Goal: Task Accomplishment & Management: Use online tool/utility

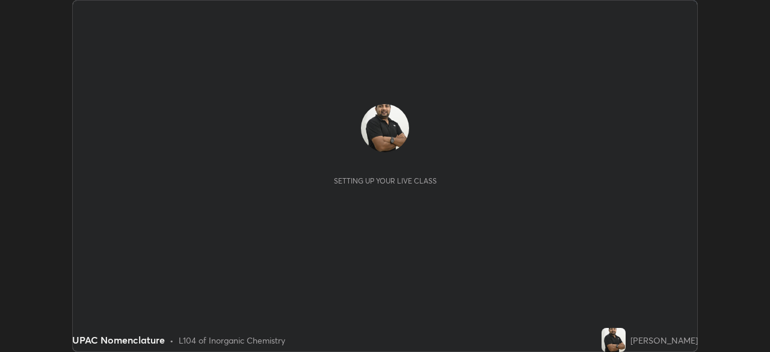
scroll to position [352, 770]
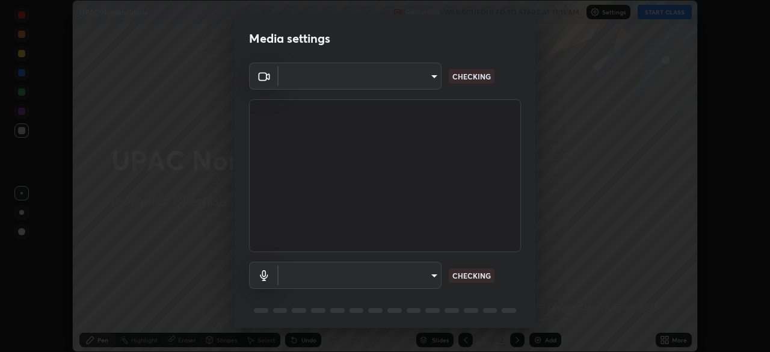
type input "9d859b0dc9df3993e45d71748640ef8916b2c21d6ac1b4416f64a69378af508e"
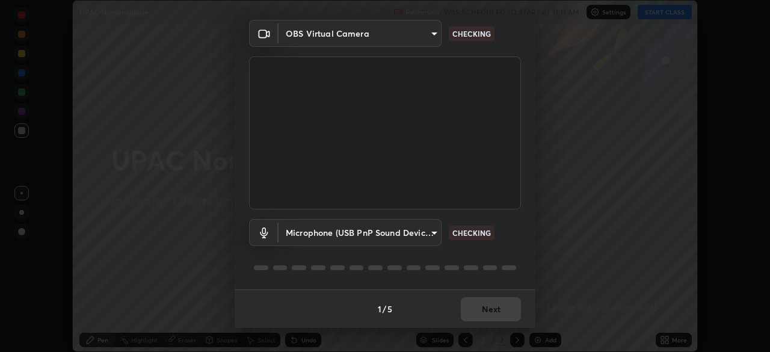
click at [424, 227] on body "Erase all UPAC Nomenclature Recording WAS SCHEDULED TO START AT 11:11 AM Settin…" at bounding box center [385, 176] width 770 height 352
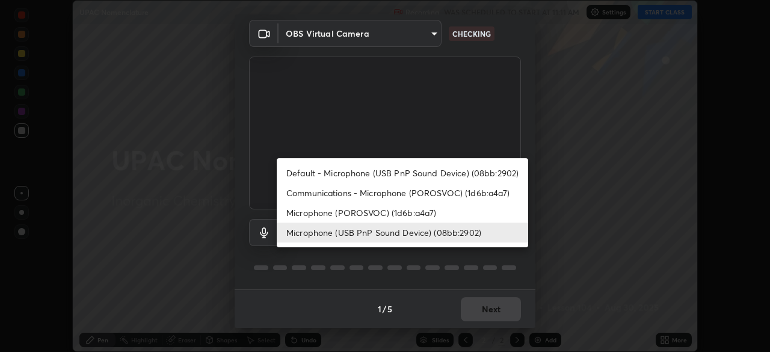
click at [432, 225] on li "Microphone (USB PnP Sound Device) (08bb:2902)" at bounding box center [402, 233] width 251 height 20
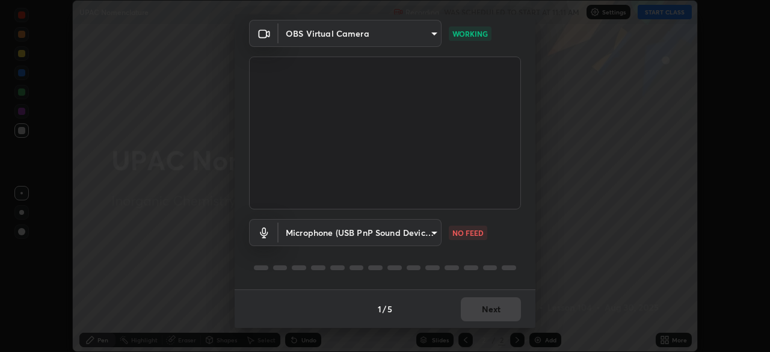
click at [424, 236] on body "Erase all UPAC Nomenclature Recording WAS SCHEDULED TO START AT 11:11 AM Settin…" at bounding box center [385, 176] width 770 height 352
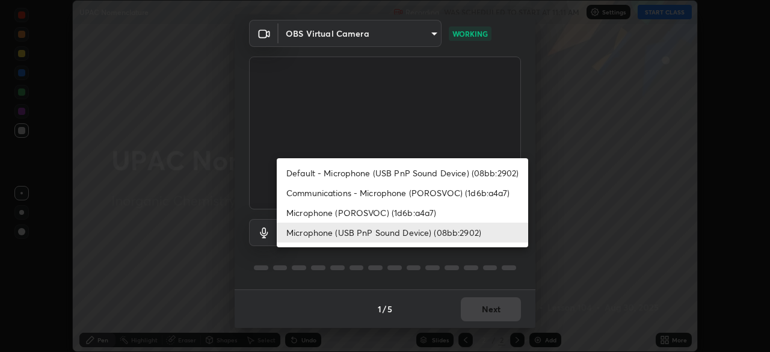
click at [432, 208] on li "Microphone (POROSVOC) (1d6b:a4a7)" at bounding box center [402, 213] width 251 height 20
type input "ee098390d48f9ee3c385fb160e9e9cc2f88899bd9840c8ff0aa018f0b961ccb9"
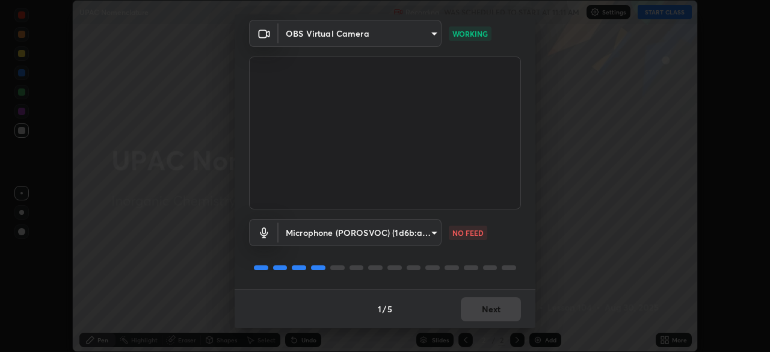
click at [430, 231] on body "Erase all UPAC Nomenclature Recording WAS SCHEDULED TO START AT 11:11 AM Settin…" at bounding box center [385, 176] width 770 height 352
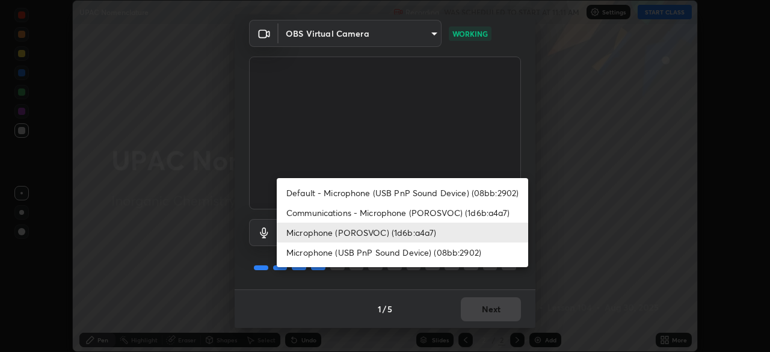
click at [442, 241] on li "Microphone (POROSVOC) (1d6b:a4a7)" at bounding box center [402, 233] width 251 height 20
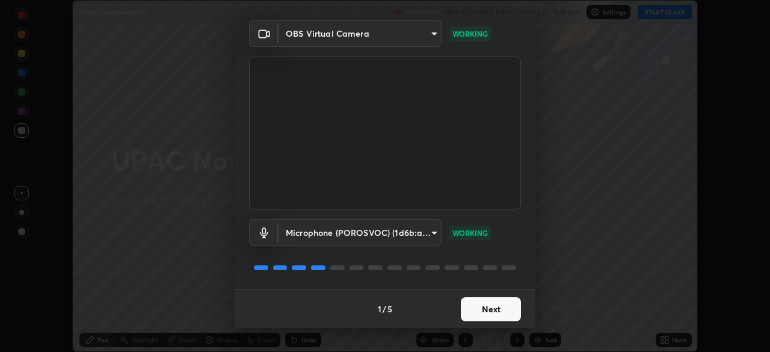
click at [502, 319] on button "Next" at bounding box center [491, 309] width 60 height 24
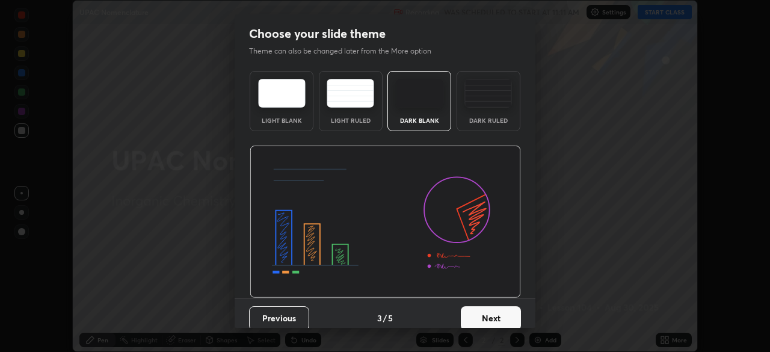
click at [502, 314] on button "Next" at bounding box center [491, 318] width 60 height 24
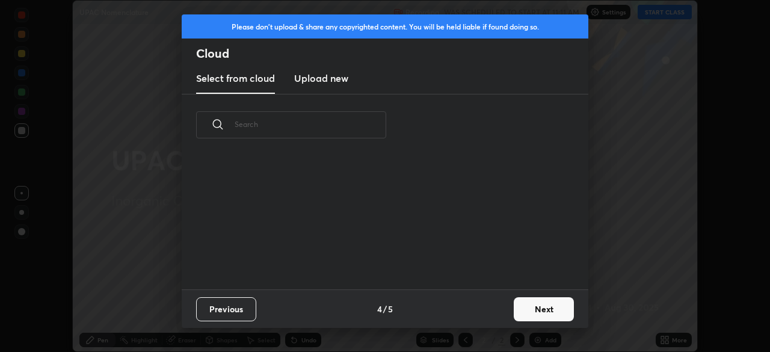
scroll to position [134, 386]
click at [538, 306] on button "Next" at bounding box center [544, 309] width 60 height 24
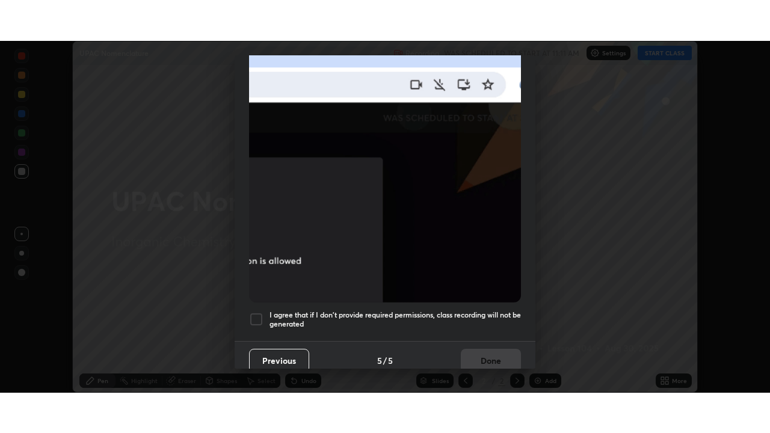
scroll to position [288, 0]
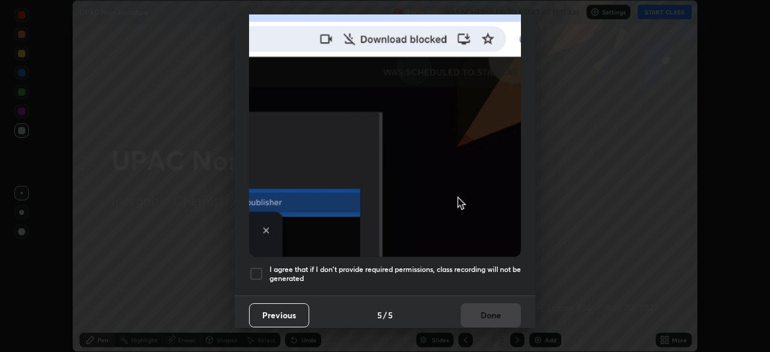
click at [490, 268] on h5 "I agree that if I don't provide required permissions, class recording will not …" at bounding box center [395, 274] width 251 height 19
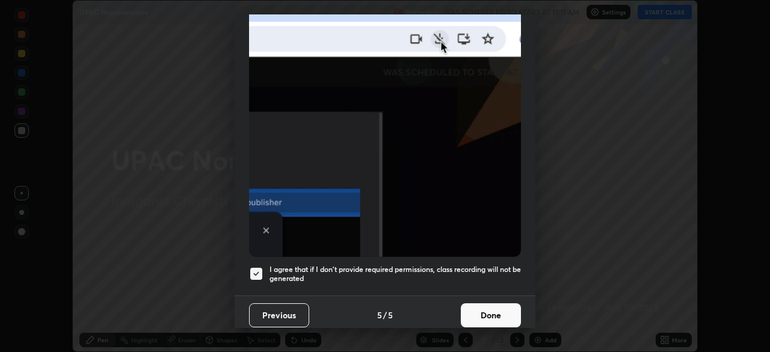
click at [504, 318] on button "Done" at bounding box center [491, 315] width 60 height 24
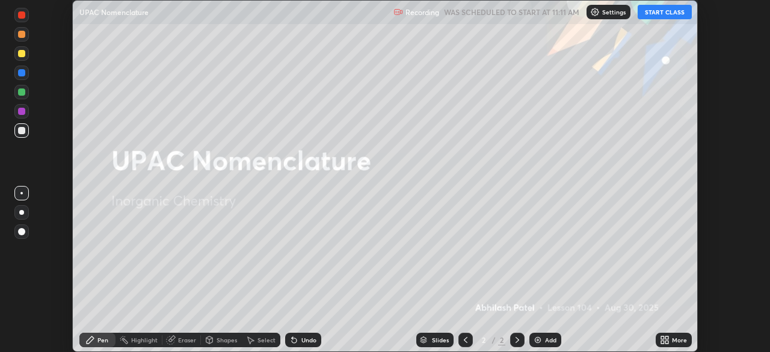
click at [656, 12] on button "START CLASS" at bounding box center [665, 12] width 54 height 14
click at [677, 340] on div "More" at bounding box center [679, 340] width 15 height 6
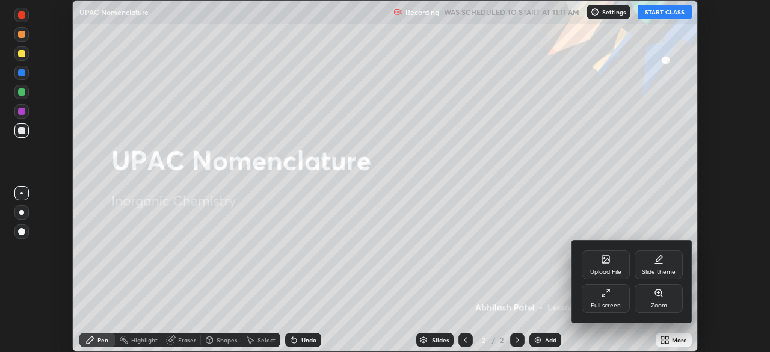
click at [605, 298] on div "Full screen" at bounding box center [606, 298] width 48 height 29
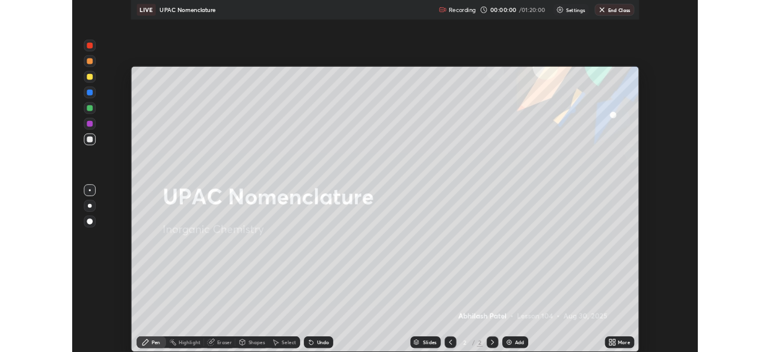
scroll to position [433, 770]
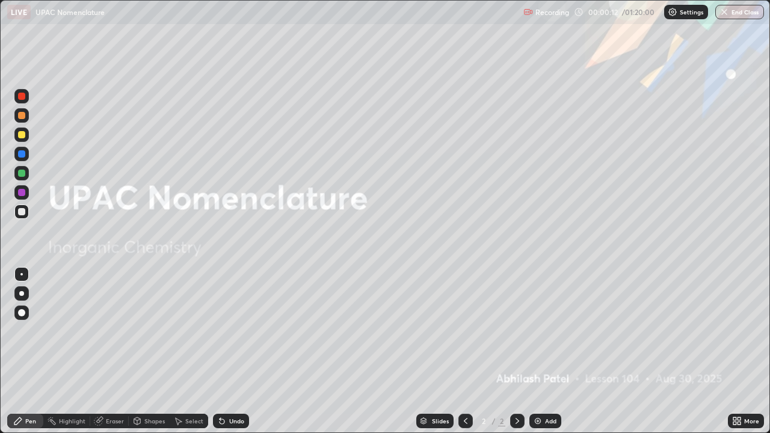
click at [552, 351] on div "Add" at bounding box center [550, 421] width 11 height 6
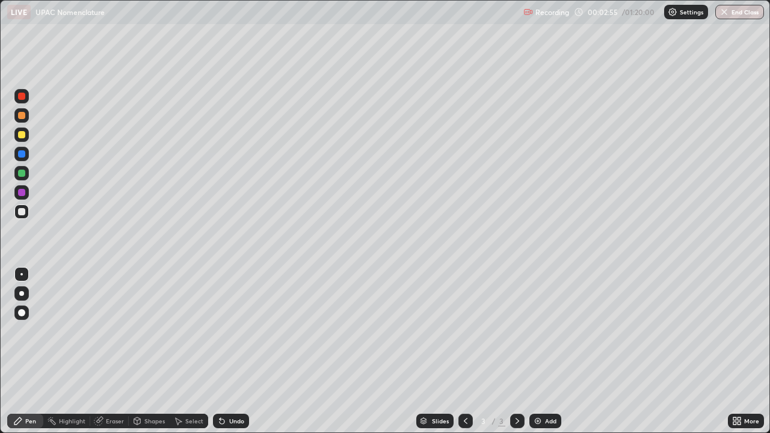
click at [26, 135] on div at bounding box center [21, 135] width 14 height 14
click at [23, 293] on div at bounding box center [21, 293] width 5 height 5
click at [223, 351] on div "Undo" at bounding box center [231, 421] width 36 height 14
click at [233, 351] on div "Undo" at bounding box center [231, 421] width 36 height 14
click at [198, 351] on div "Select" at bounding box center [194, 421] width 18 height 6
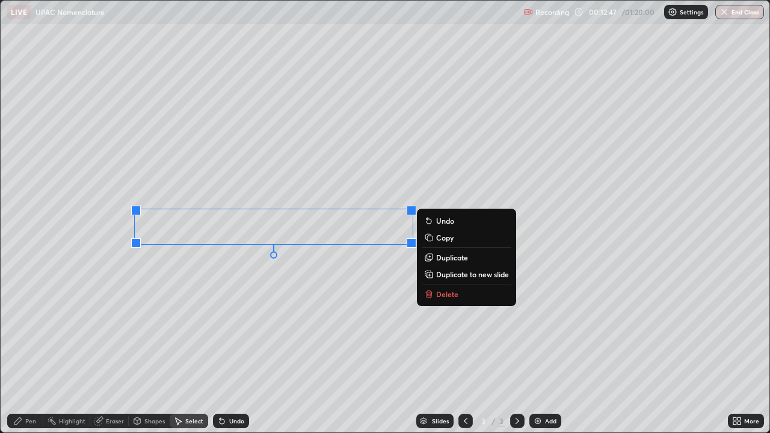
click at [288, 152] on div "0 ° Undo Copy Duplicate Duplicate to new slide Delete" at bounding box center [385, 217] width 769 height 432
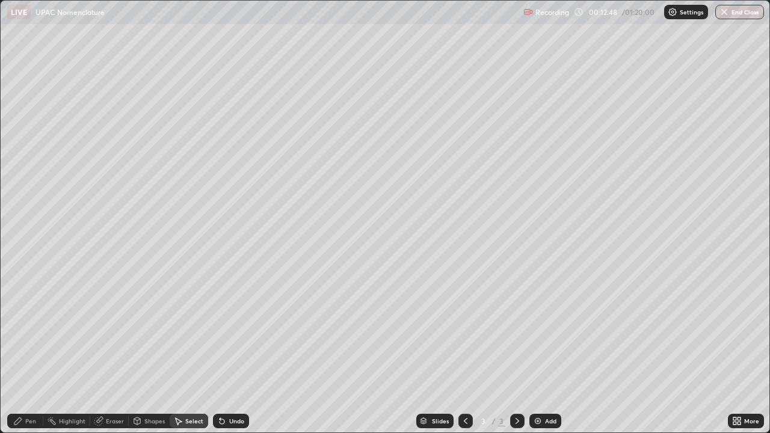
click at [30, 351] on div "Pen" at bounding box center [30, 421] width 11 height 6
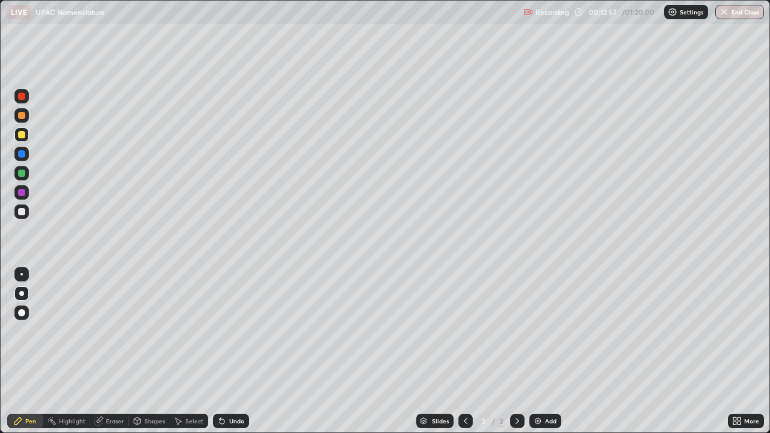
click at [516, 351] on icon at bounding box center [518, 421] width 10 height 10
click at [543, 351] on div "Add" at bounding box center [545, 421] width 32 height 14
click at [23, 153] on div at bounding box center [21, 153] width 7 height 7
click at [27, 194] on div at bounding box center [21, 192] width 14 height 14
click at [21, 212] on div at bounding box center [21, 211] width 7 height 7
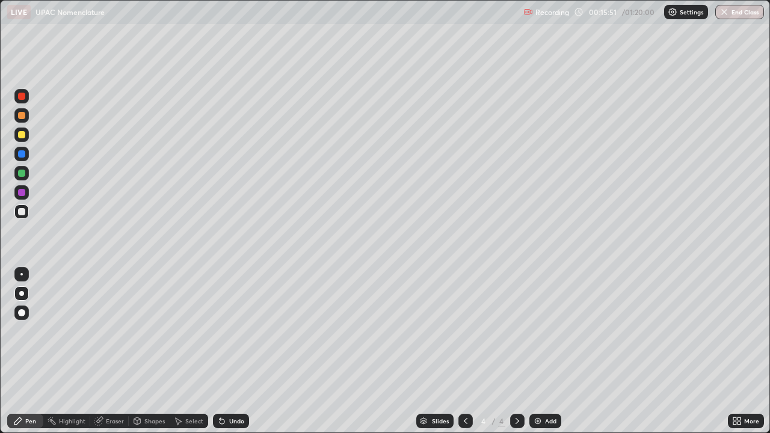
click at [226, 351] on div "Undo" at bounding box center [231, 421] width 36 height 14
click at [230, 351] on div "Undo" at bounding box center [231, 421] width 36 height 14
click at [224, 351] on icon at bounding box center [222, 421] width 10 height 10
click at [471, 351] on div at bounding box center [465, 421] width 14 height 24
click at [243, 351] on div "Undo" at bounding box center [231, 421] width 36 height 14
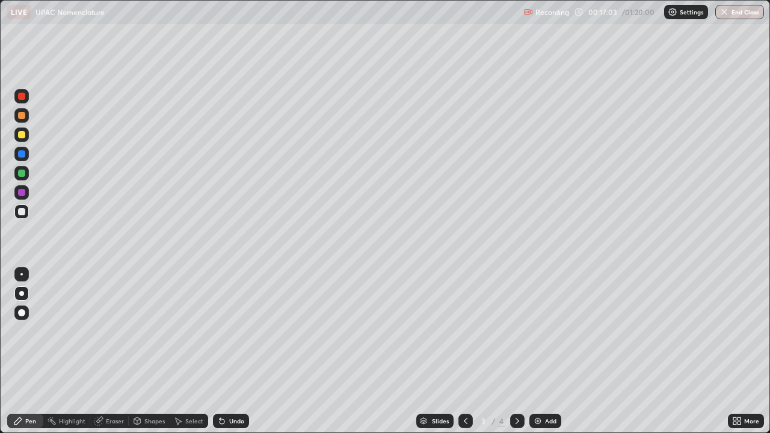
click at [243, 351] on div "Undo" at bounding box center [231, 421] width 36 height 14
click at [114, 351] on div "Eraser" at bounding box center [115, 421] width 18 height 6
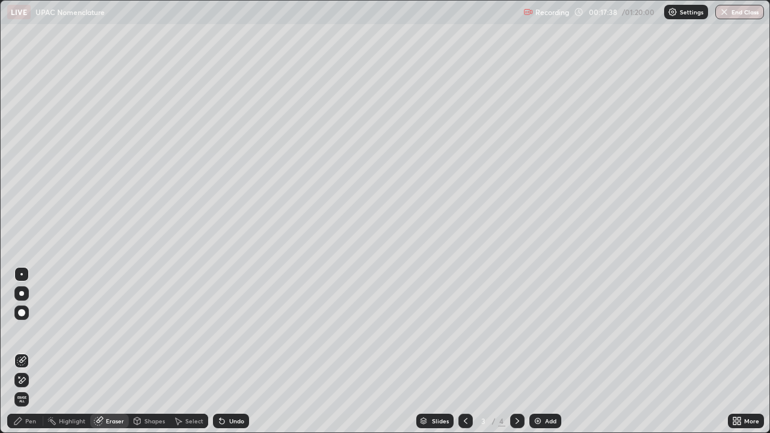
click at [29, 351] on div "Pen" at bounding box center [30, 421] width 11 height 6
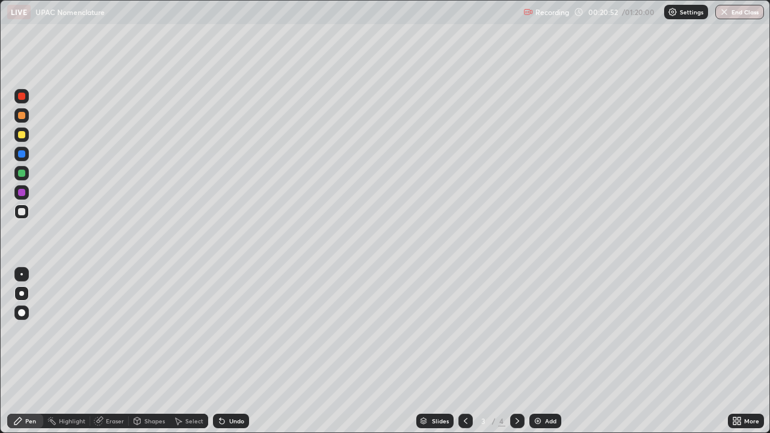
click at [514, 351] on icon at bounding box center [518, 421] width 10 height 10
click at [464, 351] on icon at bounding box center [466, 421] width 10 height 10
click at [549, 351] on div "Add" at bounding box center [550, 421] width 11 height 6
click at [23, 173] on div at bounding box center [21, 173] width 7 height 7
click at [23, 154] on div at bounding box center [21, 153] width 7 height 7
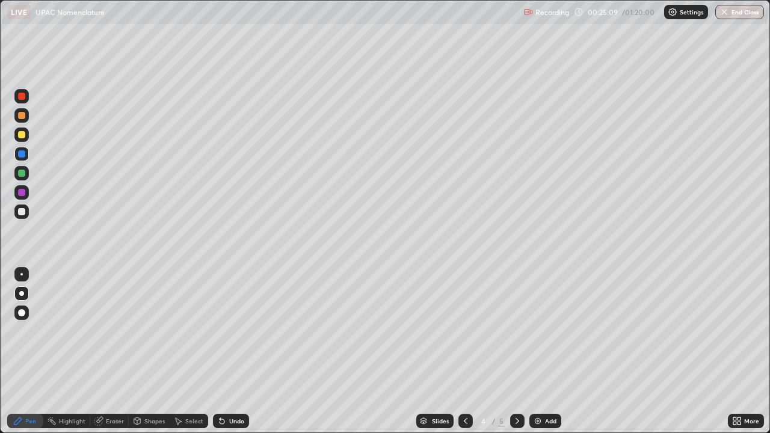
click at [22, 135] on div at bounding box center [21, 134] width 7 height 7
click at [234, 351] on div "Undo" at bounding box center [231, 421] width 36 height 14
click at [244, 351] on div "Undo" at bounding box center [228, 421] width 41 height 24
click at [236, 351] on div "Undo" at bounding box center [228, 421] width 41 height 24
click at [232, 351] on div "Undo" at bounding box center [228, 421] width 41 height 24
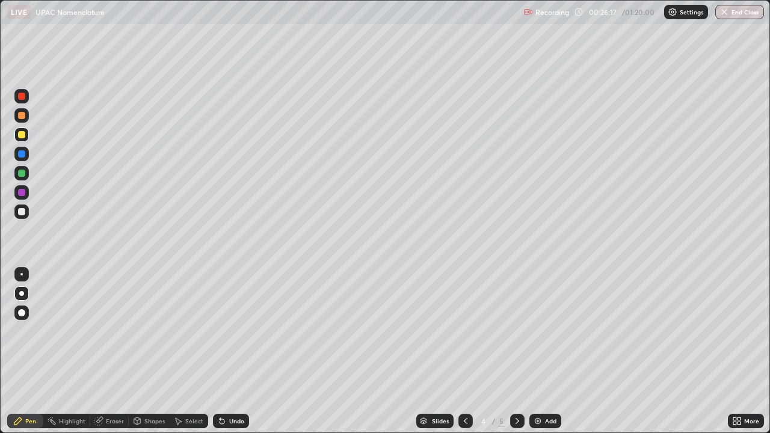
click at [111, 351] on div "Eraser" at bounding box center [115, 421] width 18 height 6
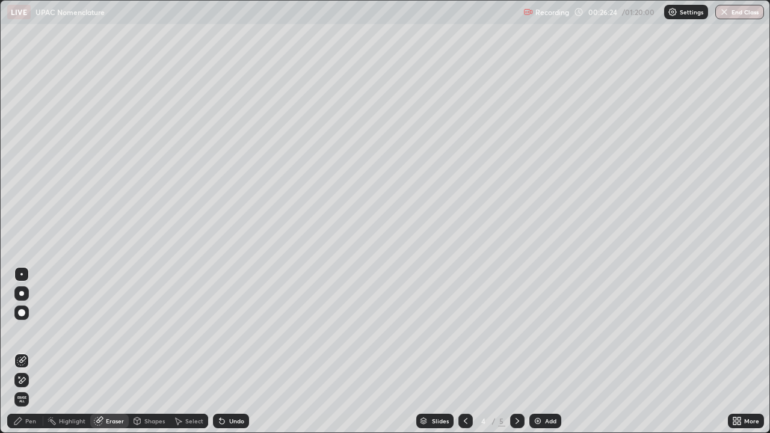
click at [33, 351] on div "Pen" at bounding box center [25, 421] width 36 height 14
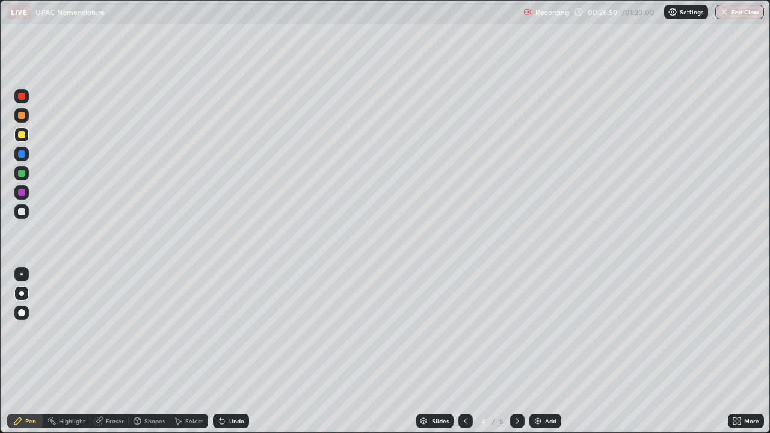
click at [233, 351] on div "Undo" at bounding box center [236, 421] width 15 height 6
click at [235, 351] on div "Undo" at bounding box center [231, 421] width 36 height 14
click at [237, 351] on div "Undo" at bounding box center [231, 421] width 36 height 14
click at [236, 351] on div "Undo" at bounding box center [228, 421] width 41 height 24
click at [235, 351] on div "Undo" at bounding box center [228, 421] width 41 height 24
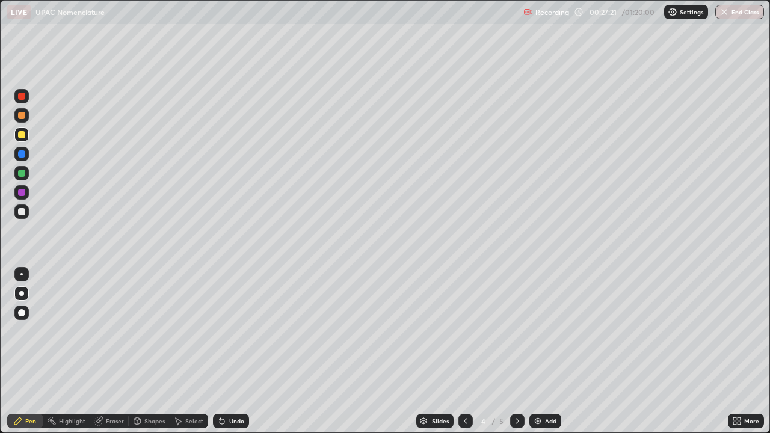
click at [238, 351] on div "Undo" at bounding box center [231, 421] width 36 height 14
click at [239, 351] on div "Undo" at bounding box center [236, 421] width 15 height 6
click at [119, 351] on div "Eraser" at bounding box center [109, 421] width 39 height 14
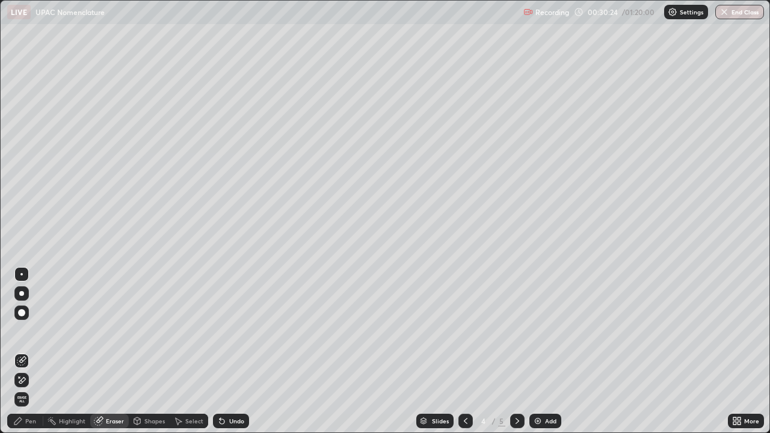
click at [23, 351] on icon at bounding box center [22, 380] width 10 height 10
click at [34, 351] on div "Pen" at bounding box center [30, 421] width 11 height 6
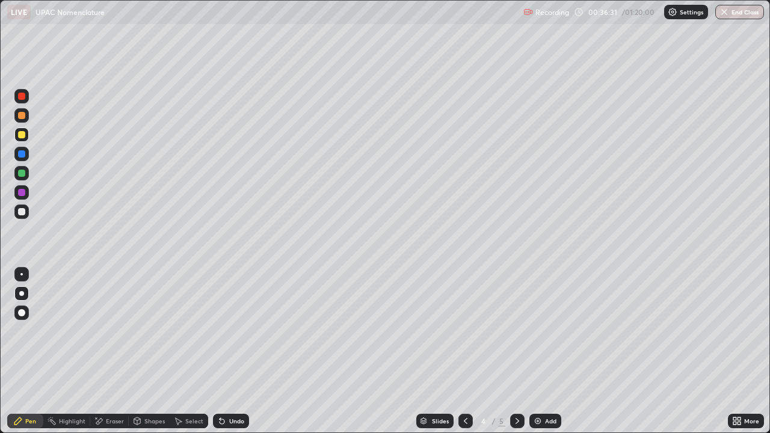
click at [546, 351] on div "Add" at bounding box center [550, 421] width 11 height 6
click at [20, 118] on div at bounding box center [21, 115] width 7 height 7
click at [461, 351] on div at bounding box center [465, 421] width 14 height 14
click at [464, 351] on icon at bounding box center [466, 421] width 10 height 10
click at [517, 351] on icon at bounding box center [518, 421] width 10 height 10
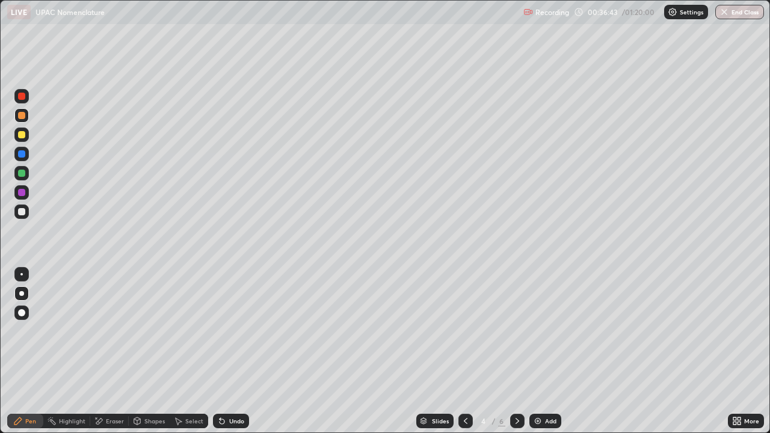
click at [514, 351] on div at bounding box center [517, 421] width 14 height 14
click at [149, 351] on div "Shapes" at bounding box center [149, 421] width 41 height 14
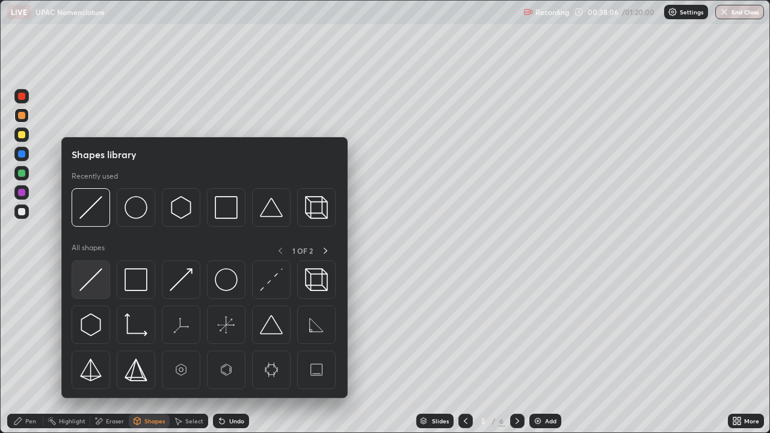
click at [102, 278] on img at bounding box center [90, 279] width 23 height 23
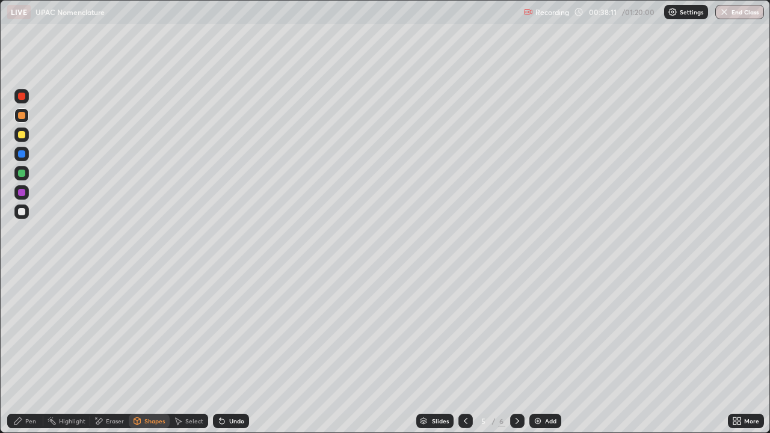
click at [34, 351] on div "Pen" at bounding box center [30, 421] width 11 height 6
click at [231, 351] on div "Undo" at bounding box center [236, 421] width 15 height 6
click at [230, 351] on div "Undo" at bounding box center [236, 421] width 15 height 6
click at [230, 351] on div "Undo" at bounding box center [231, 421] width 36 height 14
click at [229, 351] on div "Undo" at bounding box center [236, 421] width 15 height 6
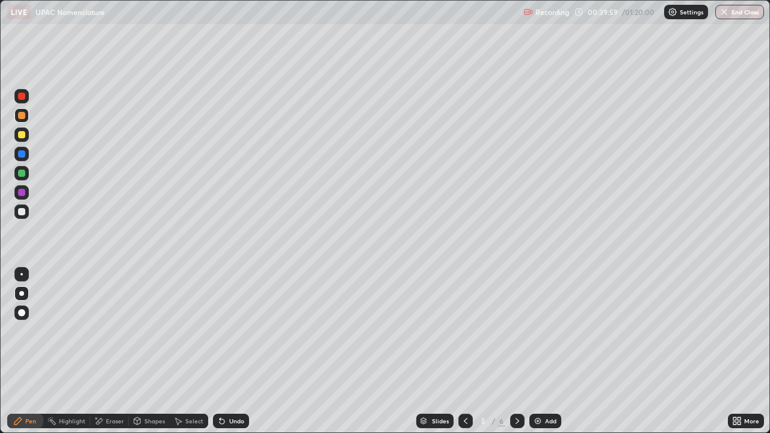
click at [227, 351] on div "Undo" at bounding box center [231, 421] width 36 height 14
click at [226, 351] on div "Undo" at bounding box center [231, 421] width 36 height 14
click at [223, 351] on div "Undo" at bounding box center [228, 421] width 41 height 24
click at [25, 207] on div at bounding box center [21, 212] width 14 height 14
click at [22, 192] on div at bounding box center [21, 192] width 7 height 7
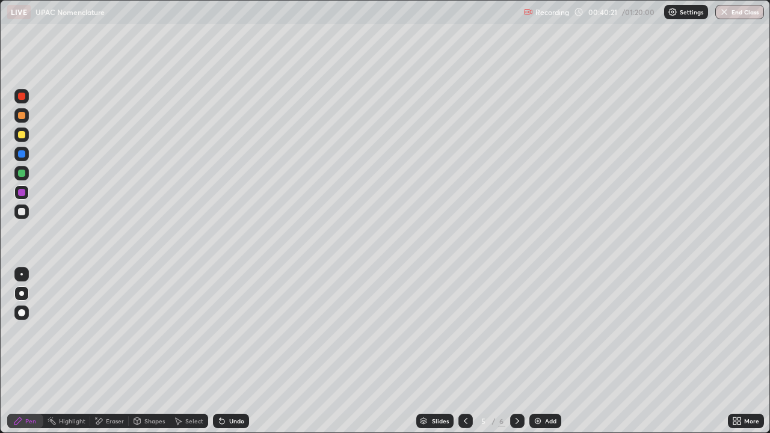
click at [22, 172] on div at bounding box center [21, 173] width 7 height 7
click at [24, 151] on div at bounding box center [21, 153] width 7 height 7
click at [23, 134] on div at bounding box center [21, 134] width 7 height 7
click at [26, 213] on div at bounding box center [21, 212] width 14 height 14
click at [229, 351] on div "Undo" at bounding box center [236, 421] width 15 height 6
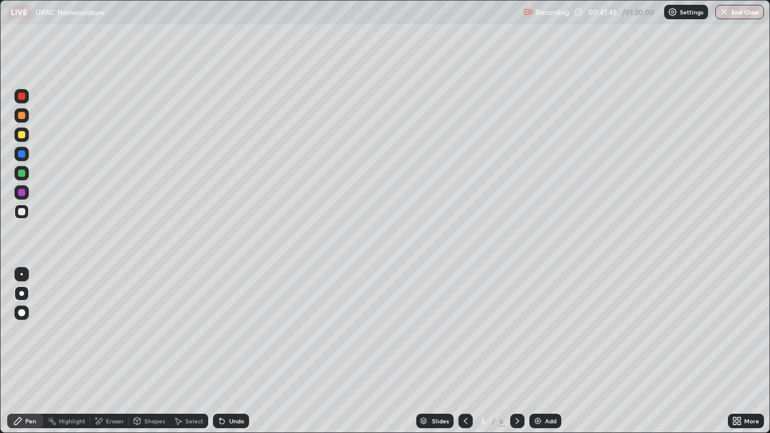
click at [226, 351] on div "Undo" at bounding box center [231, 421] width 36 height 14
click at [227, 351] on div "Undo" at bounding box center [231, 421] width 36 height 14
click at [236, 351] on div "Undo" at bounding box center [231, 421] width 36 height 14
click at [243, 351] on div "Undo" at bounding box center [231, 421] width 36 height 14
click at [238, 351] on div "Undo" at bounding box center [231, 421] width 36 height 14
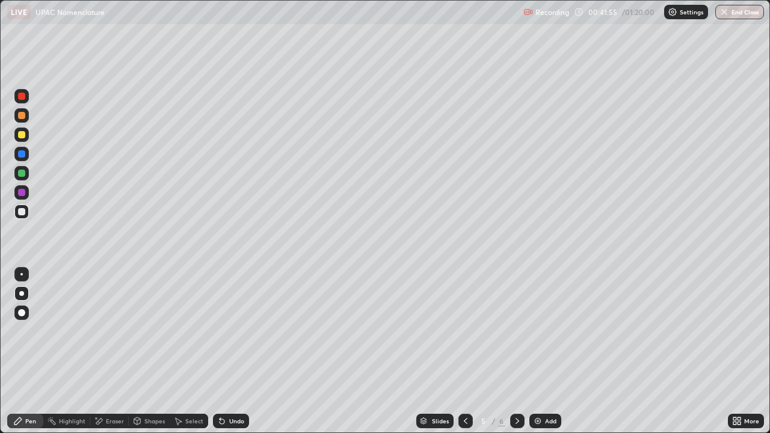
click at [234, 351] on div "Undo" at bounding box center [231, 421] width 36 height 14
click at [223, 351] on icon at bounding box center [222, 421] width 10 height 10
click at [233, 351] on div "Undo" at bounding box center [236, 421] width 15 height 6
click at [231, 351] on div "Undo" at bounding box center [231, 421] width 36 height 14
click at [237, 351] on div "Undo" at bounding box center [236, 421] width 15 height 6
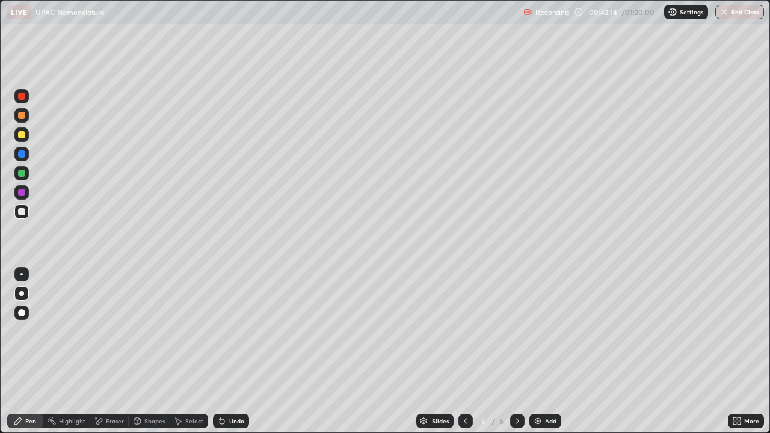
click at [233, 351] on div "Undo" at bounding box center [236, 421] width 15 height 6
click at [242, 351] on div "Undo" at bounding box center [236, 421] width 15 height 6
click at [244, 351] on div "Undo" at bounding box center [231, 421] width 36 height 14
click at [232, 351] on div "Undo" at bounding box center [231, 421] width 36 height 14
click at [235, 351] on div "Undo" at bounding box center [236, 421] width 15 height 6
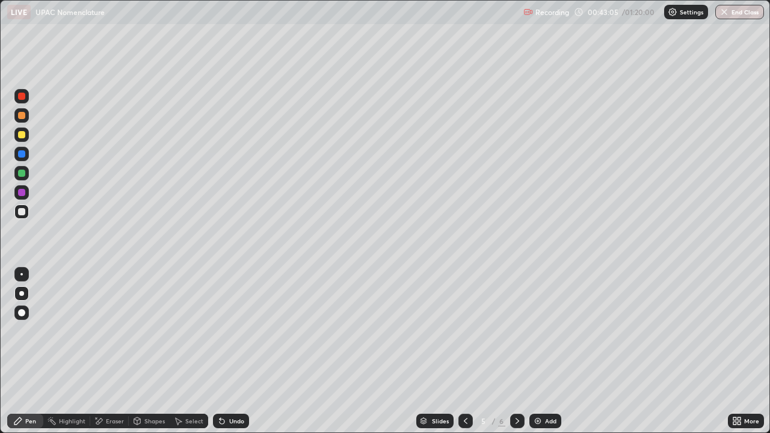
click at [240, 351] on div "Undo" at bounding box center [236, 421] width 15 height 6
click at [241, 351] on div "Undo" at bounding box center [236, 421] width 15 height 6
click at [244, 351] on div "Undo" at bounding box center [231, 421] width 36 height 14
click at [245, 351] on div "Undo" at bounding box center [231, 421] width 36 height 14
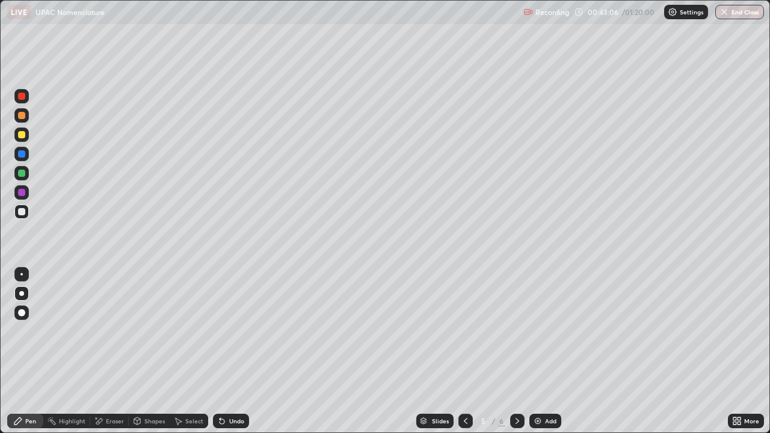
click at [247, 351] on div "Undo" at bounding box center [231, 421] width 36 height 14
click at [229, 351] on div "Undo" at bounding box center [236, 421] width 15 height 6
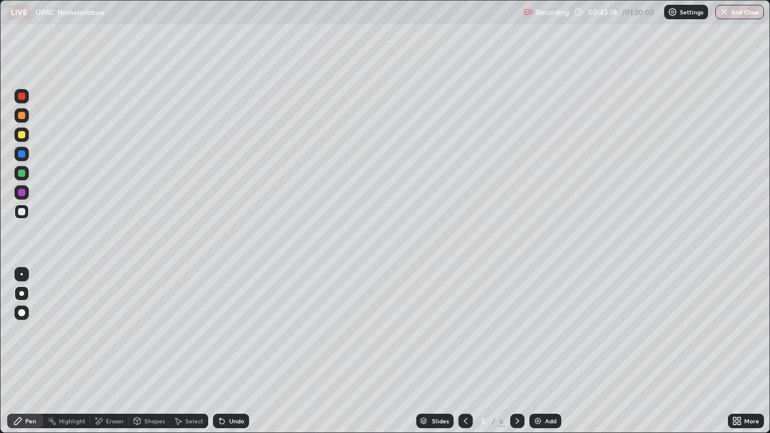
click at [229, 351] on div "Undo" at bounding box center [236, 421] width 15 height 6
click at [227, 351] on div "Undo" at bounding box center [231, 421] width 36 height 14
click at [229, 351] on div "Undo" at bounding box center [236, 421] width 15 height 6
click at [227, 351] on div "Undo" at bounding box center [231, 421] width 36 height 14
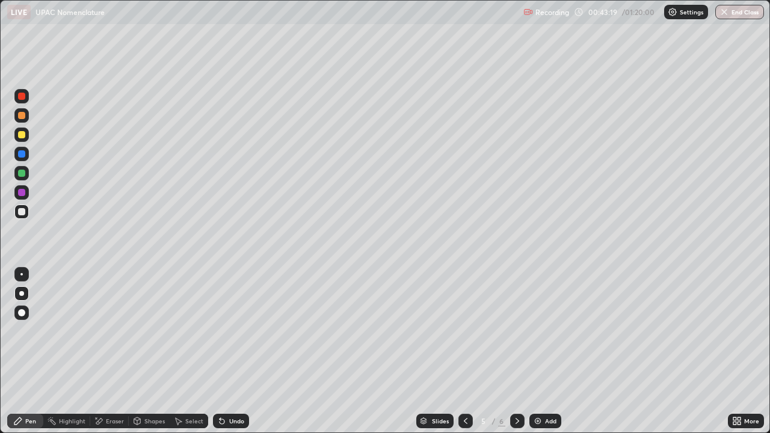
click at [227, 351] on div "Undo" at bounding box center [231, 421] width 36 height 14
click at [224, 351] on icon at bounding box center [222, 421] width 10 height 10
click at [549, 351] on div "Add" at bounding box center [550, 421] width 11 height 6
click at [112, 351] on div "Eraser" at bounding box center [109, 421] width 39 height 14
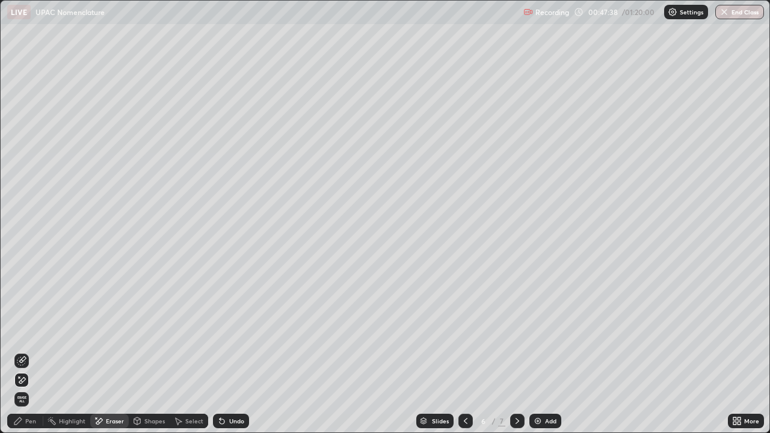
click at [35, 351] on div "Pen" at bounding box center [30, 421] width 11 height 6
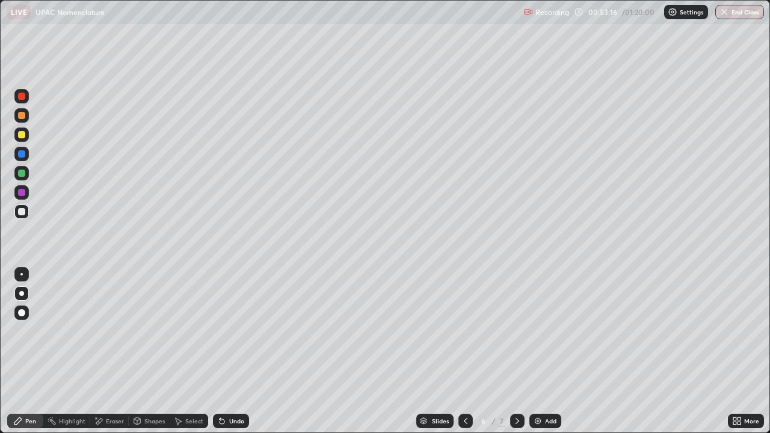
click at [234, 351] on div "Undo" at bounding box center [236, 421] width 15 height 6
click at [226, 351] on div "Undo" at bounding box center [231, 421] width 36 height 14
click at [21, 96] on div at bounding box center [21, 96] width 7 height 7
click at [102, 351] on icon at bounding box center [99, 421] width 10 height 10
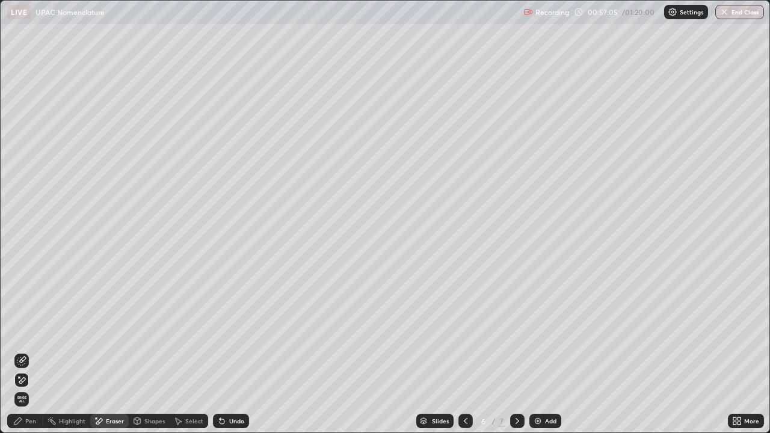
click at [28, 351] on div "Pen" at bounding box center [25, 421] width 36 height 14
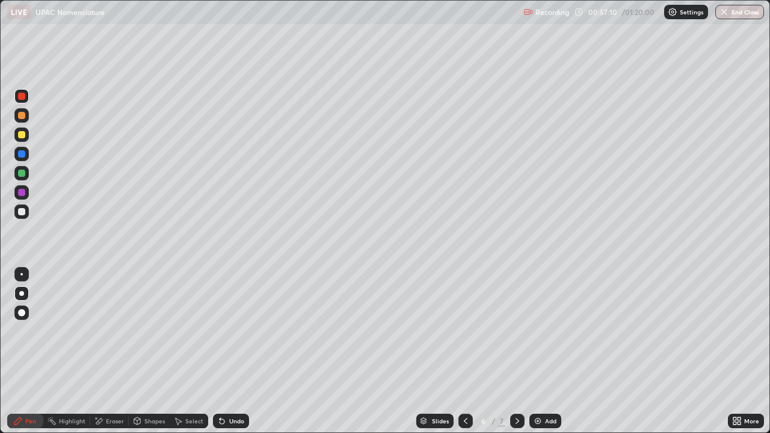
click at [232, 351] on div "Undo" at bounding box center [236, 421] width 15 height 6
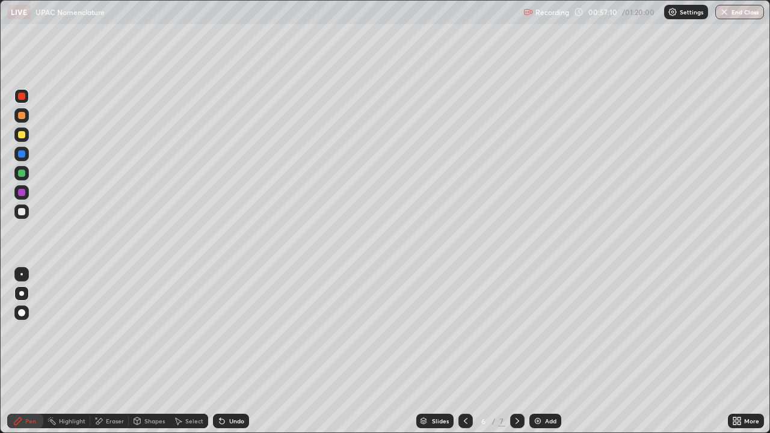
click at [235, 351] on div "Undo" at bounding box center [236, 421] width 15 height 6
click at [233, 351] on div "Undo" at bounding box center [236, 421] width 15 height 6
click at [234, 351] on div "Undo" at bounding box center [236, 421] width 15 height 6
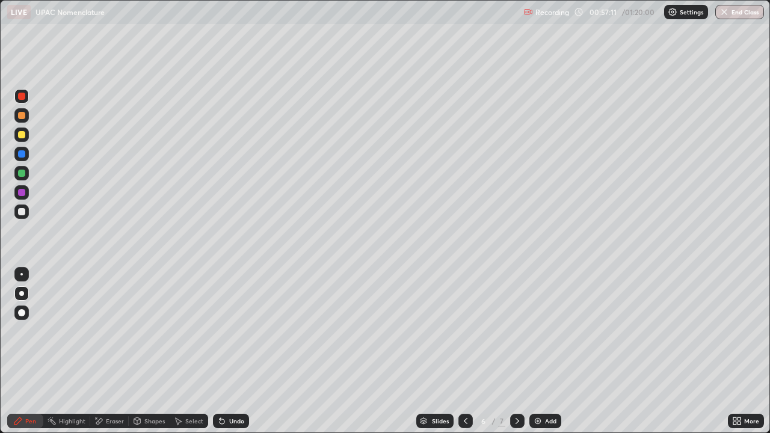
click at [234, 351] on div "Undo" at bounding box center [236, 421] width 15 height 6
click at [235, 351] on div "Undo" at bounding box center [236, 421] width 15 height 6
click at [232, 351] on div "Undo" at bounding box center [236, 421] width 15 height 6
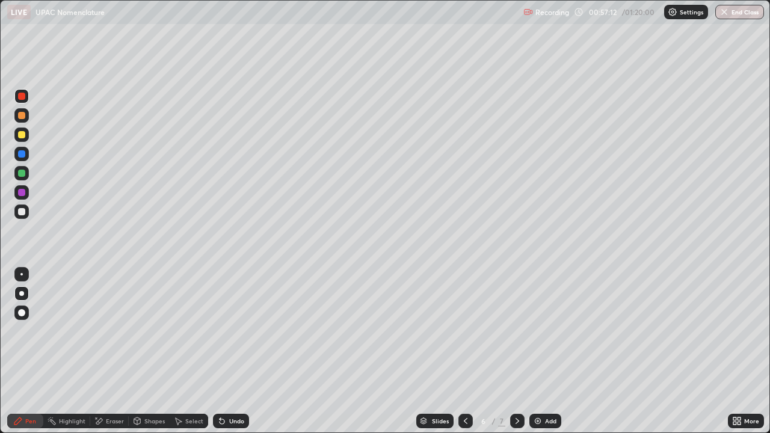
click at [231, 351] on div "Undo" at bounding box center [236, 421] width 15 height 6
click at [229, 351] on div "Undo" at bounding box center [236, 421] width 15 height 6
click at [230, 351] on div "Undo" at bounding box center [236, 421] width 15 height 6
click at [238, 351] on div "Undo" at bounding box center [236, 421] width 15 height 6
click at [0, 66] on div "Setting up your live class" at bounding box center [385, 216] width 770 height 433
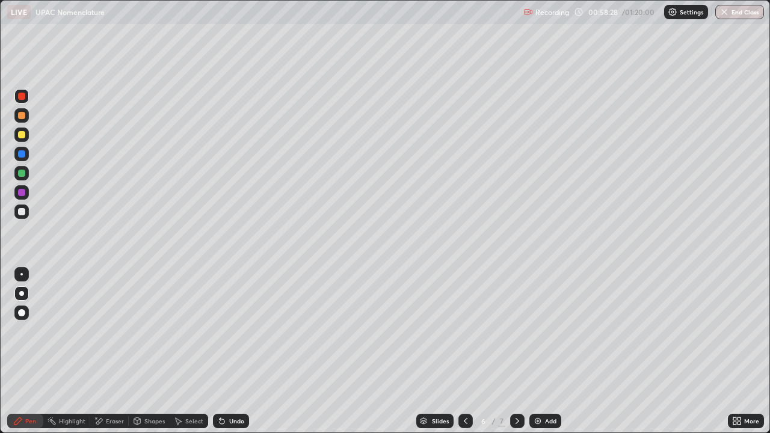
click at [114, 351] on div "Eraser" at bounding box center [109, 421] width 39 height 14
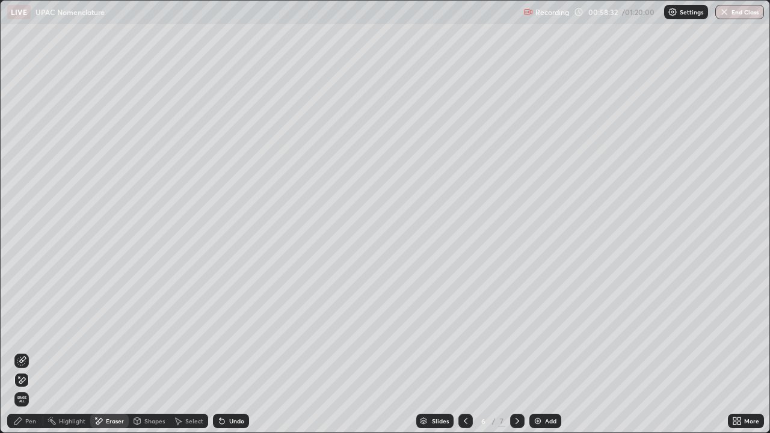
click at [27, 351] on div "Pen" at bounding box center [30, 421] width 11 height 6
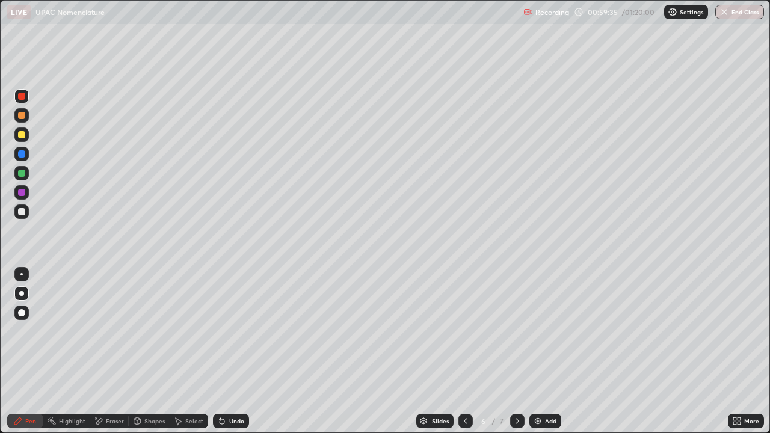
click at [234, 351] on div "Undo" at bounding box center [236, 421] width 15 height 6
click at [229, 351] on div "Undo" at bounding box center [236, 421] width 15 height 6
click at [241, 351] on div "Undo" at bounding box center [231, 421] width 36 height 14
click at [231, 351] on div "Undo" at bounding box center [231, 421] width 36 height 14
click at [232, 351] on div "Undo" at bounding box center [231, 421] width 36 height 14
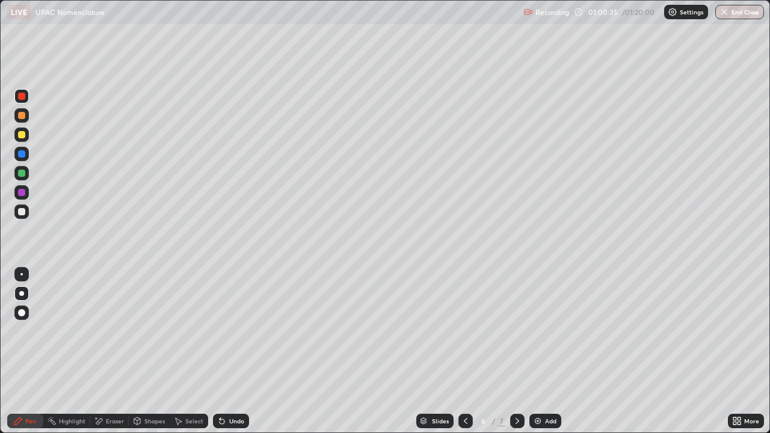
click at [233, 351] on div "Undo" at bounding box center [231, 421] width 36 height 14
click at [234, 351] on div "Undo" at bounding box center [231, 421] width 36 height 14
click at [233, 351] on div "Undo" at bounding box center [231, 421] width 36 height 14
click at [229, 351] on div "Undo" at bounding box center [236, 421] width 15 height 6
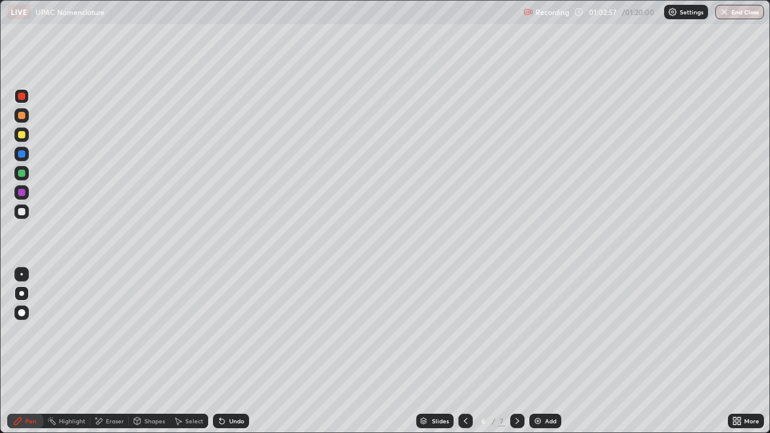
click at [225, 351] on div "Undo" at bounding box center [231, 421] width 36 height 14
click at [229, 351] on div "Undo" at bounding box center [236, 421] width 15 height 6
click at [226, 351] on div "Undo" at bounding box center [231, 421] width 36 height 14
click at [220, 351] on icon at bounding box center [220, 418] width 1 height 1
click at [125, 351] on div "Eraser" at bounding box center [109, 421] width 39 height 14
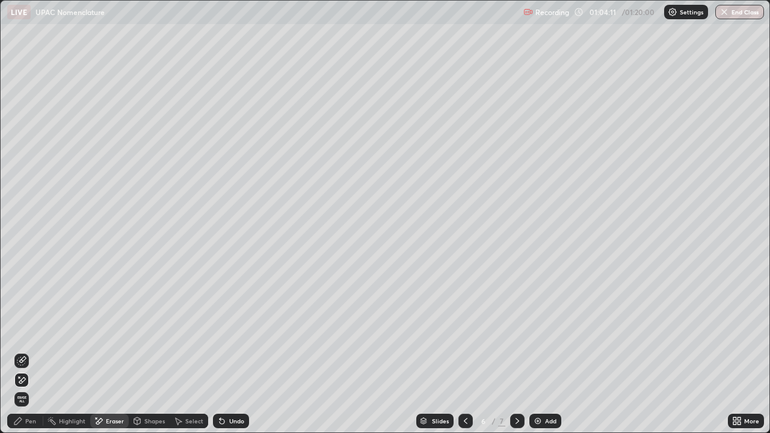
click at [240, 351] on div "Undo" at bounding box center [231, 421] width 36 height 14
click at [243, 351] on div "Undo" at bounding box center [231, 421] width 36 height 14
click at [241, 351] on div "Undo" at bounding box center [231, 421] width 36 height 14
click at [115, 351] on div "Eraser" at bounding box center [115, 421] width 18 height 6
click at [31, 351] on div "Pen" at bounding box center [30, 421] width 11 height 6
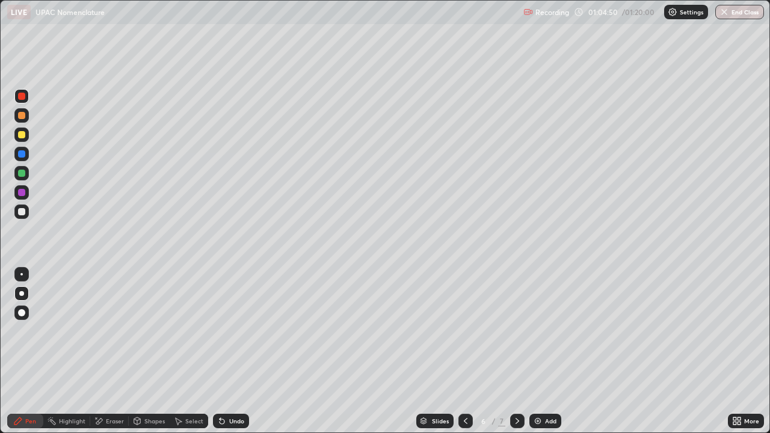
click at [231, 351] on div "Undo" at bounding box center [231, 421] width 36 height 14
click at [229, 351] on div "Undo" at bounding box center [236, 421] width 15 height 6
click at [223, 351] on div "Undo" at bounding box center [231, 421] width 36 height 14
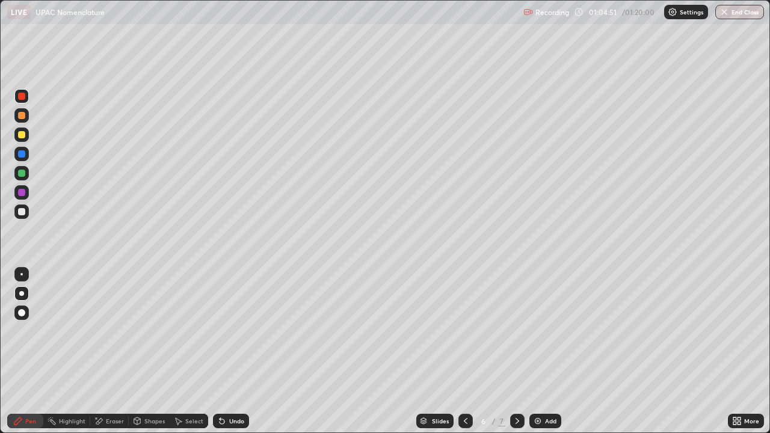
click at [223, 351] on div "Undo" at bounding box center [231, 421] width 36 height 14
click at [223, 351] on icon at bounding box center [222, 421] width 10 height 10
click at [227, 351] on div "Undo" at bounding box center [231, 421] width 36 height 14
click at [229, 351] on div "Undo" at bounding box center [231, 421] width 36 height 14
click at [226, 351] on div "Undo" at bounding box center [231, 421] width 36 height 14
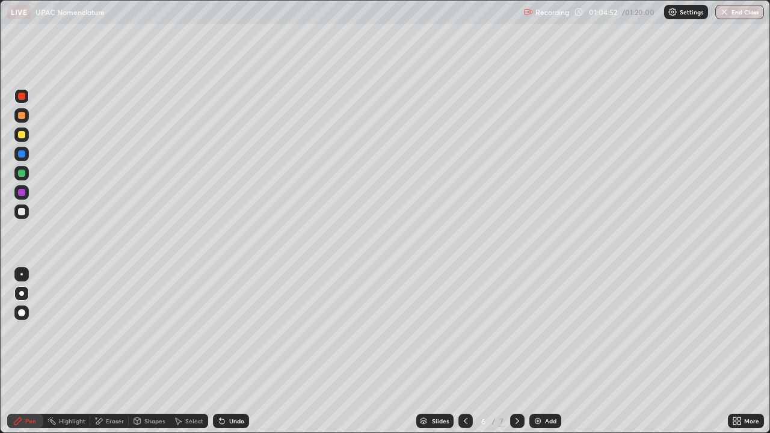
click at [227, 351] on div "Undo" at bounding box center [231, 421] width 36 height 14
click at [229, 351] on div "Undo" at bounding box center [231, 421] width 36 height 14
click at [230, 351] on div "Undo" at bounding box center [231, 421] width 36 height 14
click at [228, 351] on div "Undo" at bounding box center [231, 421] width 36 height 14
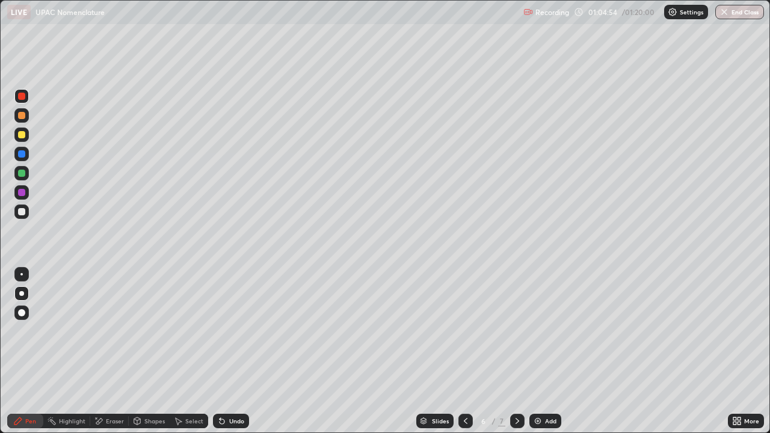
click at [225, 351] on div "Undo" at bounding box center [231, 421] width 36 height 14
click at [221, 351] on icon at bounding box center [222, 421] width 5 height 5
click at [220, 351] on icon at bounding box center [220, 418] width 1 height 1
click at [235, 351] on div "Undo" at bounding box center [236, 421] width 15 height 6
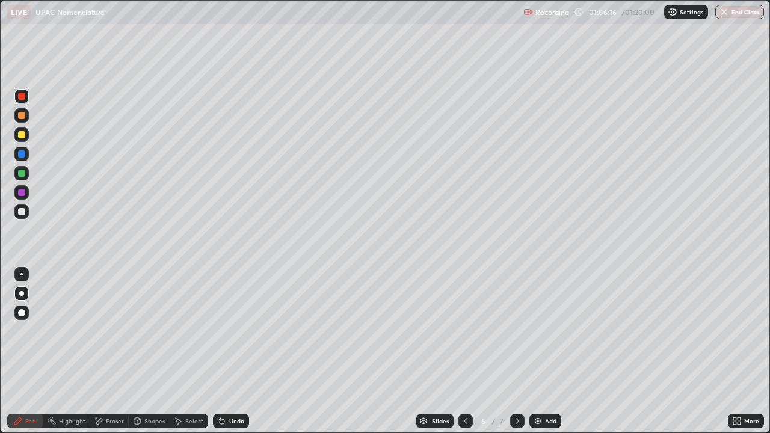
click at [229, 351] on div "Undo" at bounding box center [236, 421] width 15 height 6
click at [227, 351] on div "Undo" at bounding box center [231, 421] width 36 height 14
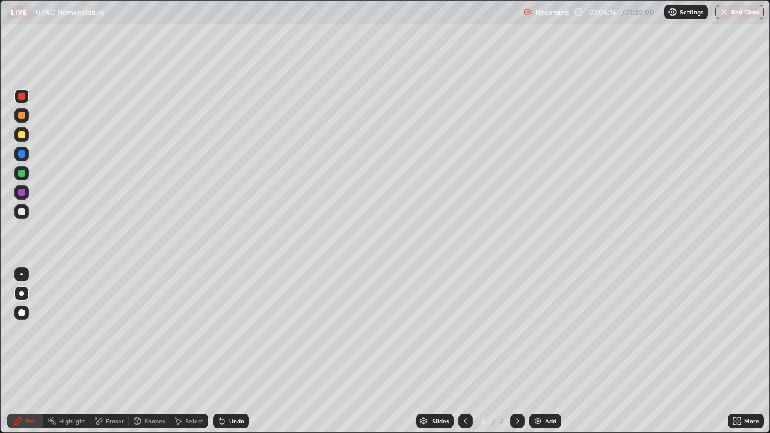
click at [229, 351] on div "Undo" at bounding box center [236, 421] width 15 height 6
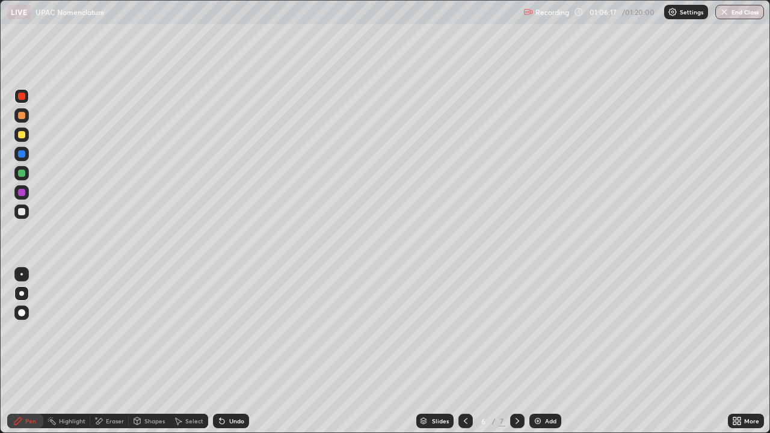
click at [229, 351] on div "Undo" at bounding box center [236, 421] width 15 height 6
click at [230, 351] on div "Undo" at bounding box center [236, 421] width 15 height 6
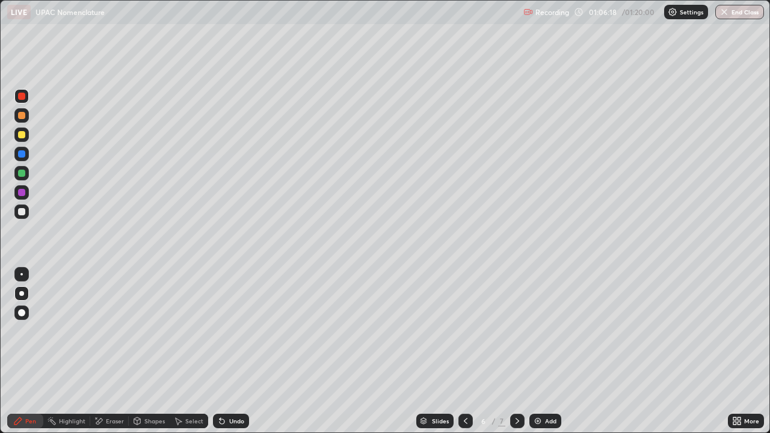
click at [230, 351] on div "Undo" at bounding box center [236, 421] width 15 height 6
click at [231, 351] on div "Undo" at bounding box center [236, 421] width 15 height 6
click at [229, 351] on div "Undo" at bounding box center [236, 421] width 15 height 6
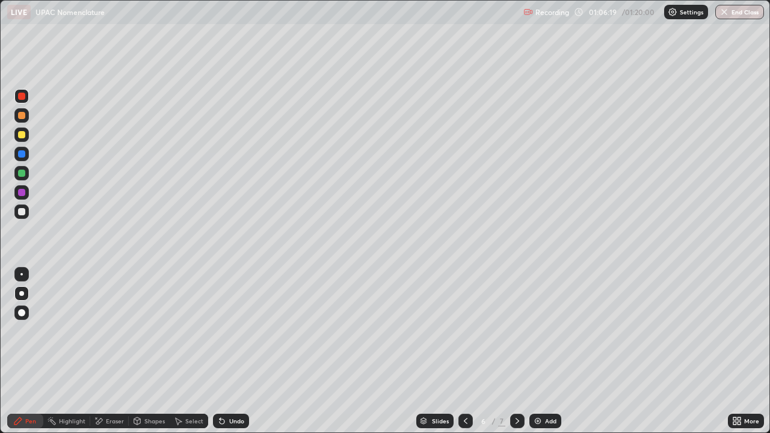
click at [229, 351] on div "Undo" at bounding box center [236, 421] width 15 height 6
click at [230, 351] on div "Undo" at bounding box center [236, 421] width 15 height 6
click at [229, 351] on div "Undo" at bounding box center [236, 421] width 15 height 6
click at [230, 351] on div "Undo" at bounding box center [236, 421] width 15 height 6
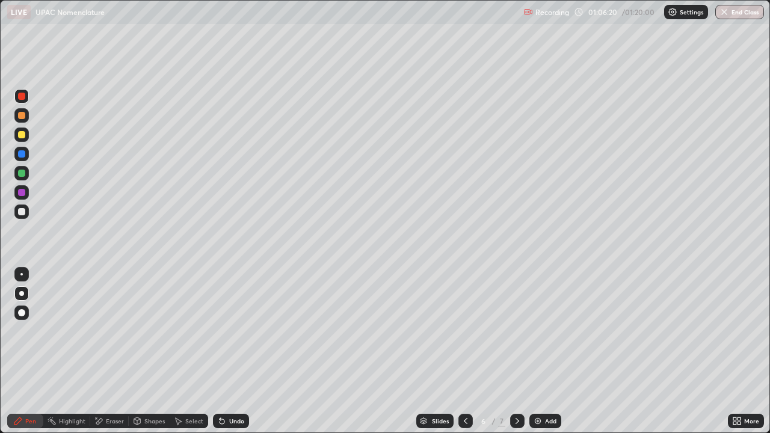
click at [230, 351] on div "Undo" at bounding box center [236, 421] width 15 height 6
click at [229, 351] on div "Undo" at bounding box center [236, 421] width 15 height 6
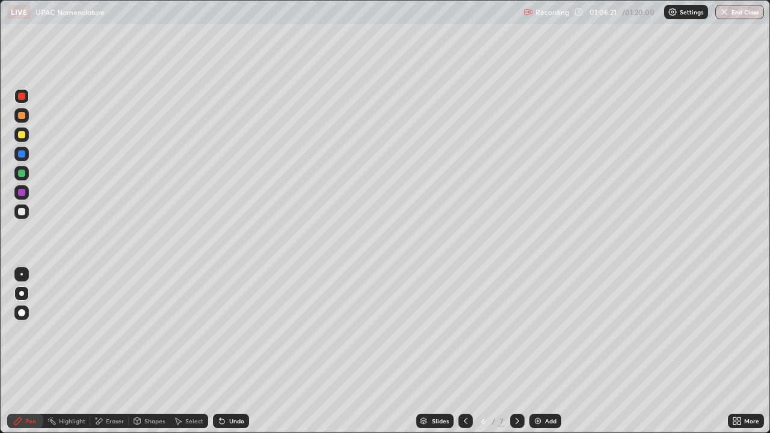
click at [229, 351] on div "Undo" at bounding box center [236, 421] width 15 height 6
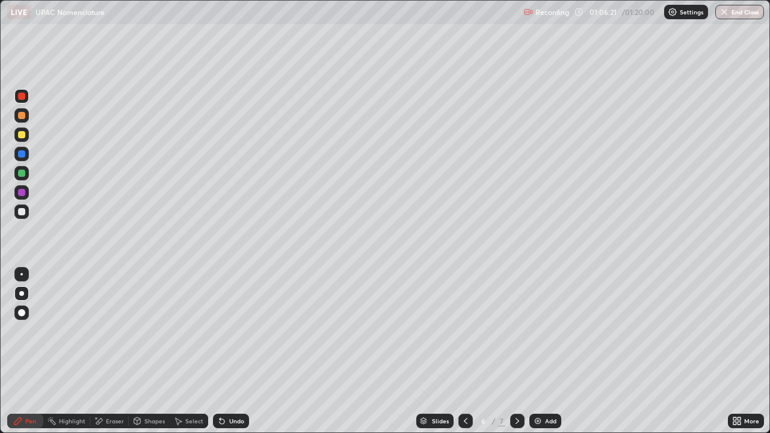
click at [229, 351] on div "Undo" at bounding box center [236, 421] width 15 height 6
click at [230, 351] on div "Undo" at bounding box center [236, 421] width 15 height 6
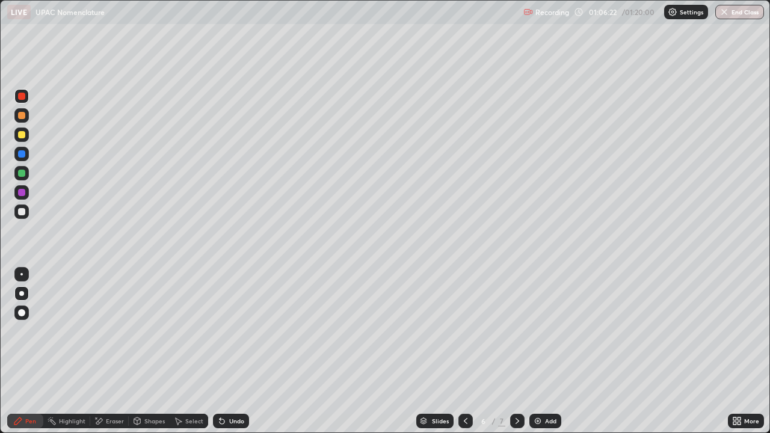
click at [230, 351] on div "Undo" at bounding box center [236, 421] width 15 height 6
click at [239, 351] on div "Undo" at bounding box center [236, 421] width 15 height 6
click at [240, 351] on div "Undo" at bounding box center [236, 421] width 15 height 6
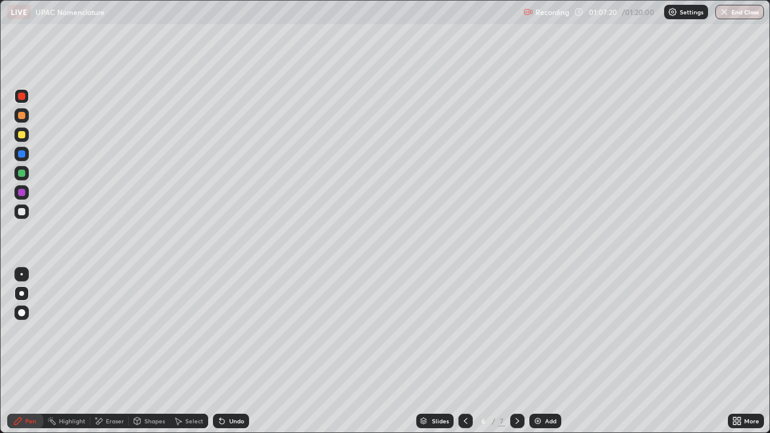
click at [235, 351] on div "Undo" at bounding box center [236, 421] width 15 height 6
click at [236, 351] on div "Undo" at bounding box center [228, 421] width 41 height 24
click at [232, 351] on div "Undo" at bounding box center [231, 421] width 36 height 14
click at [226, 351] on div "Undo" at bounding box center [231, 421] width 36 height 14
click at [227, 351] on div "Undo" at bounding box center [231, 421] width 36 height 14
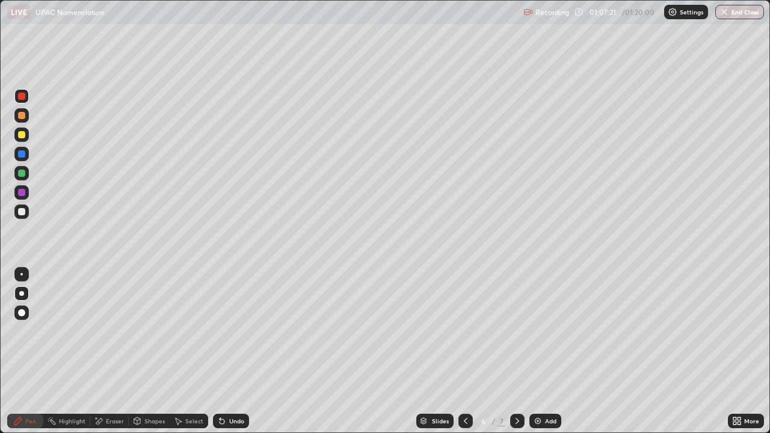
click at [224, 351] on div "Undo" at bounding box center [231, 421] width 36 height 14
click at [228, 351] on div "Undo" at bounding box center [231, 421] width 36 height 14
click at [227, 351] on div "Undo" at bounding box center [231, 421] width 36 height 14
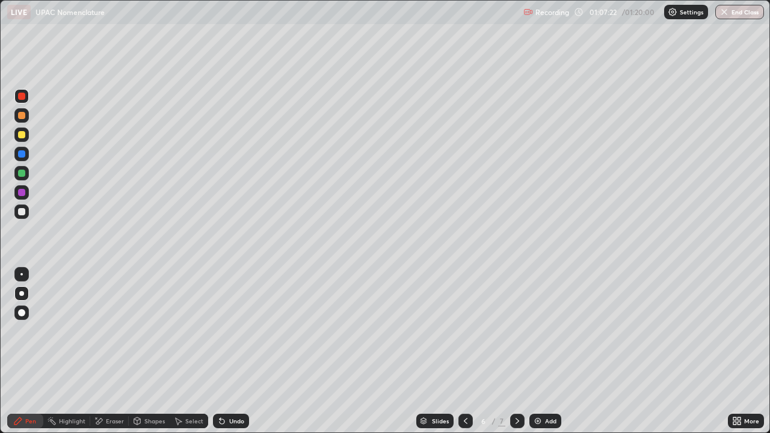
click at [227, 351] on div "Undo" at bounding box center [231, 421] width 36 height 14
click at [225, 351] on div "Undo" at bounding box center [231, 421] width 36 height 14
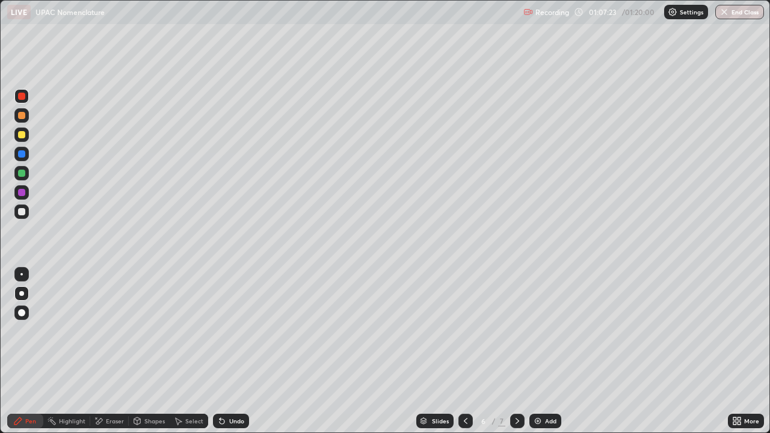
click at [223, 351] on div "Undo" at bounding box center [231, 421] width 36 height 14
click at [224, 351] on div "Undo" at bounding box center [231, 421] width 36 height 14
click at [226, 351] on div "Undo" at bounding box center [231, 421] width 36 height 14
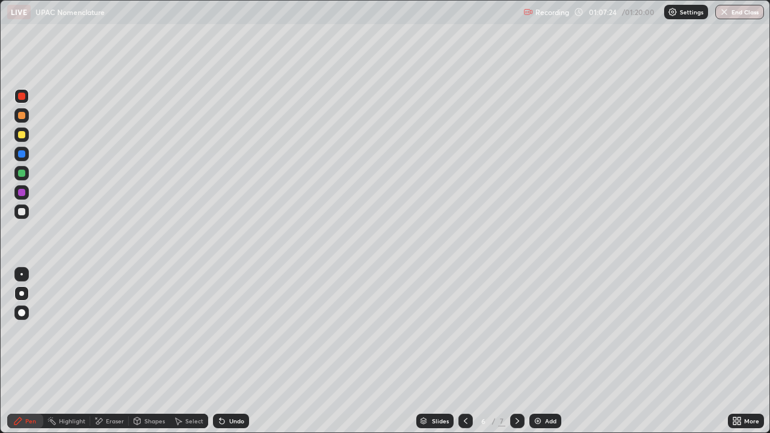
click at [225, 351] on div "Undo" at bounding box center [228, 421] width 41 height 24
click at [227, 351] on div "Undo" at bounding box center [231, 421] width 36 height 14
click at [226, 351] on div "Undo" at bounding box center [228, 421] width 41 height 24
click at [227, 351] on div "Undo" at bounding box center [231, 421] width 36 height 14
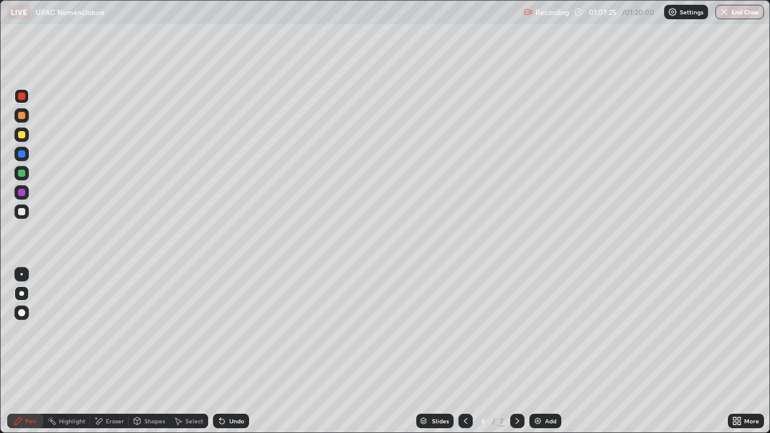
click at [229, 351] on div "Undo" at bounding box center [236, 421] width 15 height 6
click at [232, 351] on div "Undo" at bounding box center [236, 421] width 15 height 6
click at [230, 351] on div "Undo" at bounding box center [236, 421] width 15 height 6
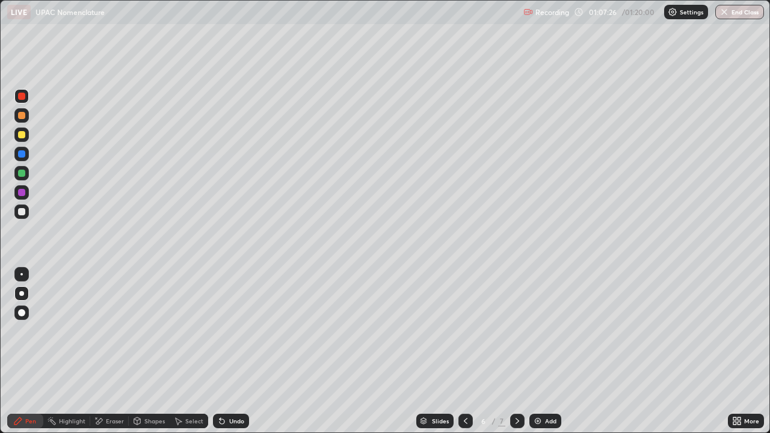
click at [226, 351] on div "Undo" at bounding box center [231, 421] width 36 height 14
click at [229, 351] on div "Undo" at bounding box center [236, 421] width 15 height 6
click at [228, 351] on div "Undo" at bounding box center [231, 421] width 36 height 14
click at [226, 351] on div "Undo" at bounding box center [231, 421] width 36 height 14
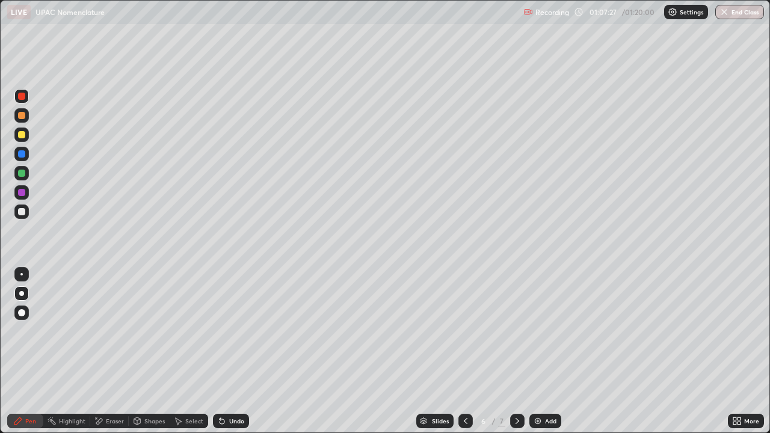
click at [227, 351] on div "Undo" at bounding box center [231, 421] width 36 height 14
click at [231, 351] on div "Undo" at bounding box center [231, 421] width 36 height 14
click at [230, 351] on div "Undo" at bounding box center [231, 421] width 36 height 14
click at [232, 351] on div "Undo" at bounding box center [231, 421] width 36 height 14
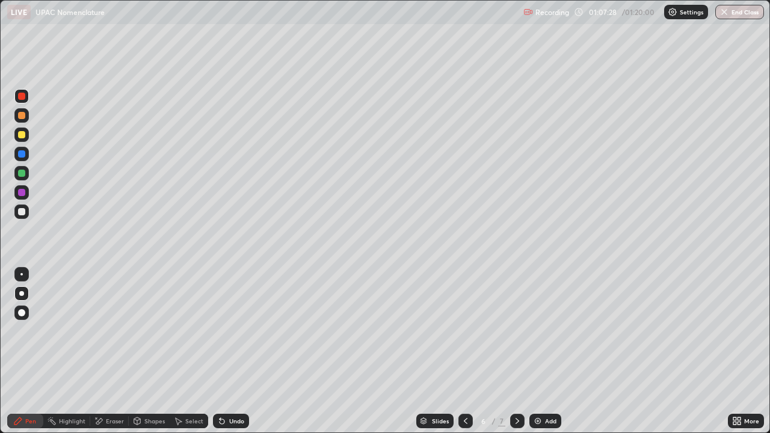
click at [232, 351] on div "Undo" at bounding box center [231, 421] width 36 height 14
click at [233, 351] on div "Undo" at bounding box center [231, 421] width 36 height 14
click at [232, 351] on div "Undo" at bounding box center [231, 421] width 36 height 14
click at [229, 351] on div "Undo" at bounding box center [236, 421] width 15 height 6
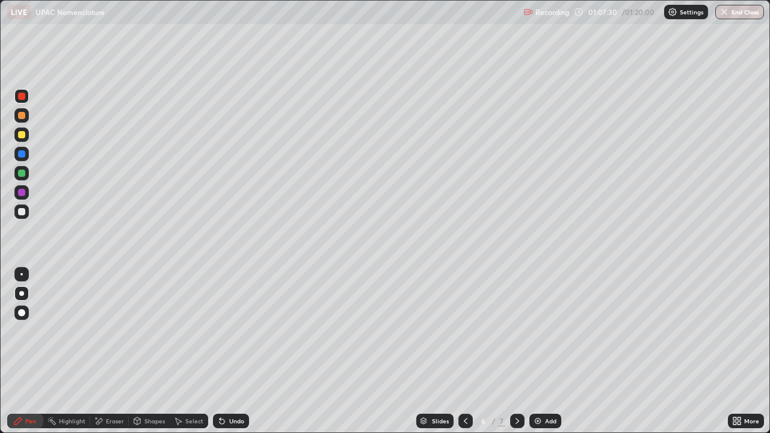
click at [113, 351] on div "Eraser" at bounding box center [115, 421] width 18 height 6
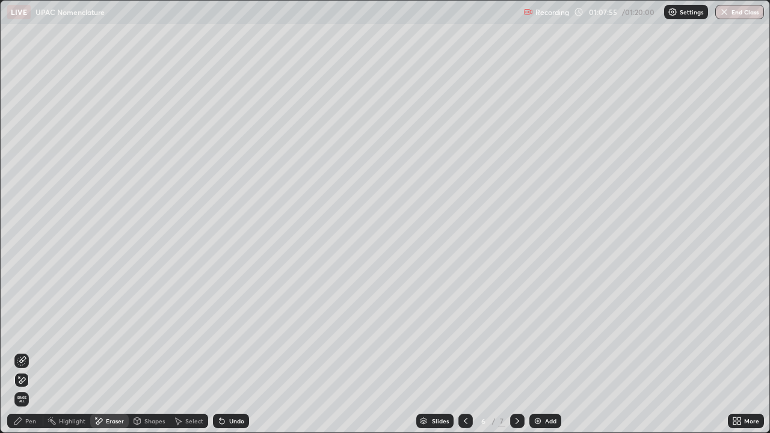
click at [28, 351] on div "Pen" at bounding box center [25, 421] width 36 height 14
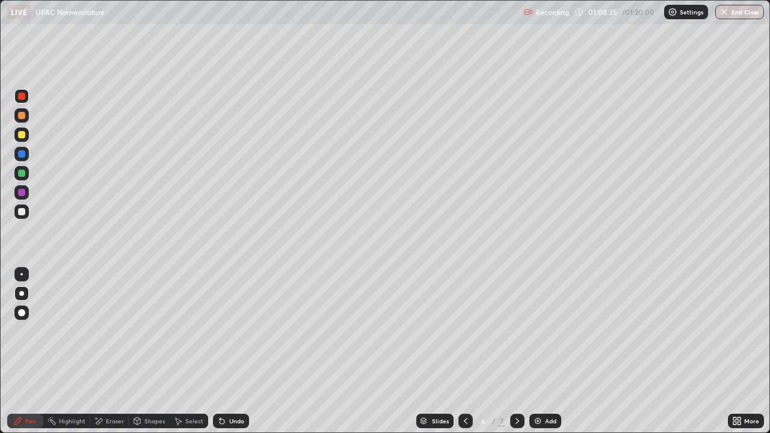
click at [107, 351] on div "Eraser" at bounding box center [115, 421] width 18 height 6
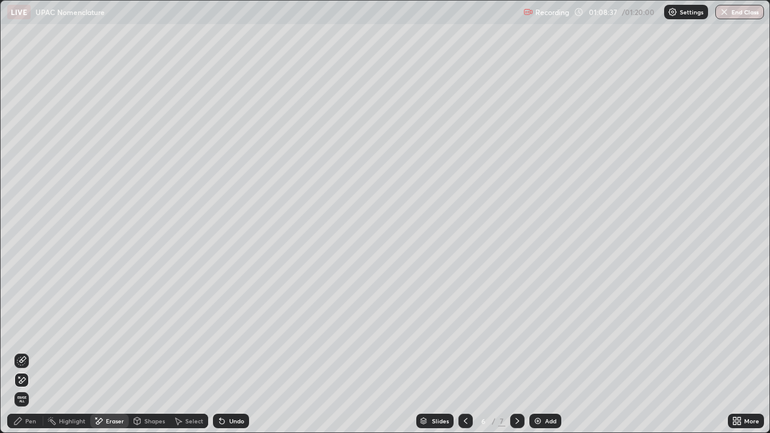
click at [38, 351] on div "Pen" at bounding box center [25, 421] width 36 height 14
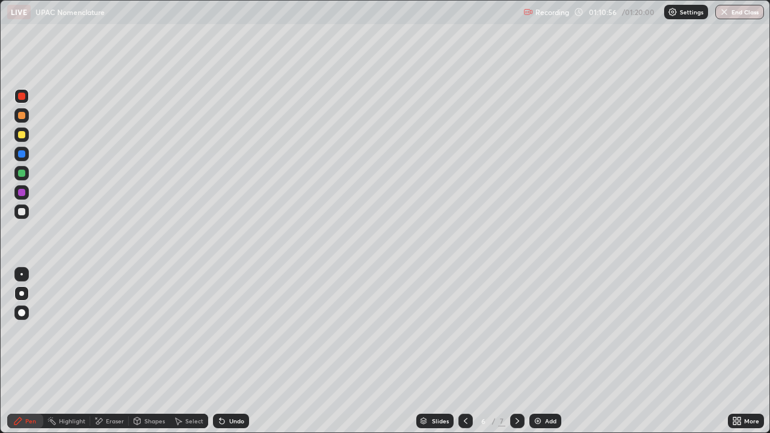
click at [114, 351] on div "Eraser" at bounding box center [115, 421] width 18 height 6
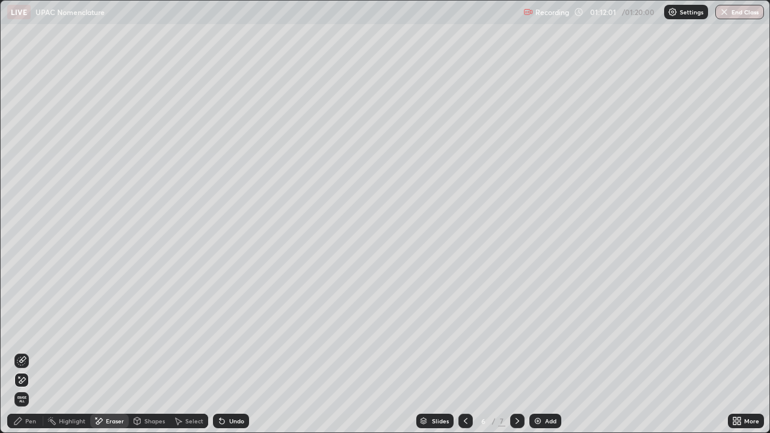
click at [31, 351] on div "Pen" at bounding box center [30, 421] width 11 height 6
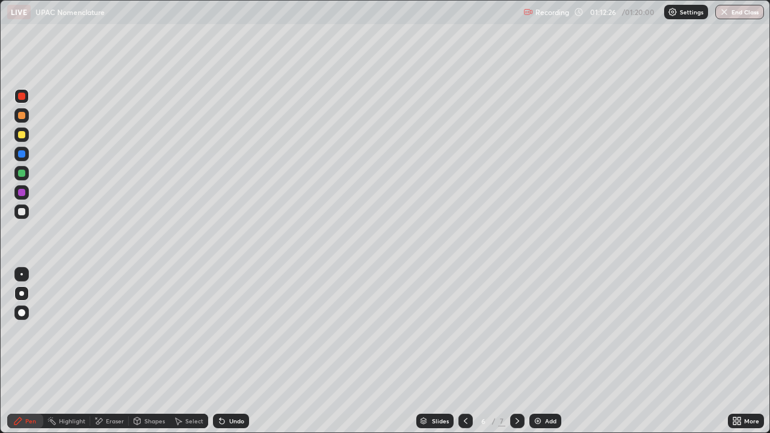
click at [731, 16] on button "End Class" at bounding box center [739, 12] width 49 height 14
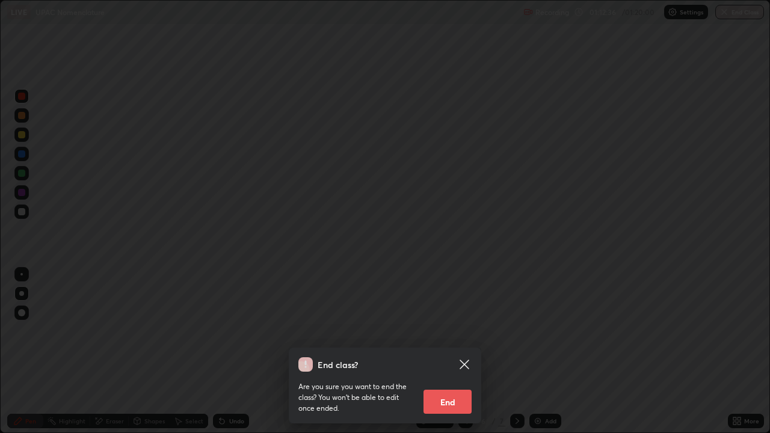
click at [439, 351] on button "End" at bounding box center [448, 402] width 48 height 24
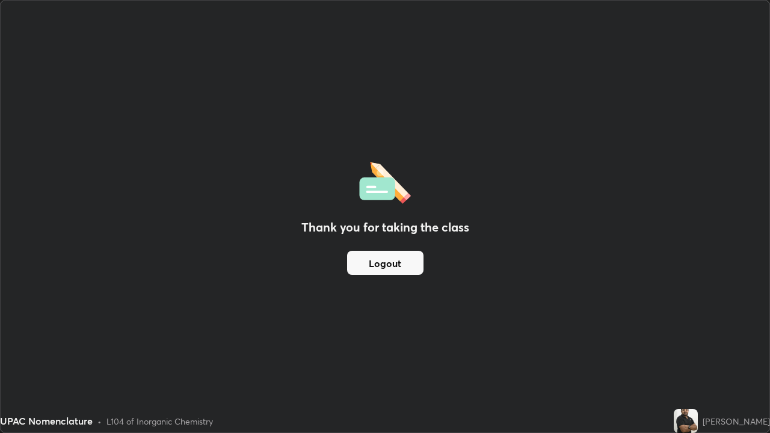
click at [404, 51] on div "Thank you for taking the class Logout" at bounding box center [385, 217] width 769 height 432
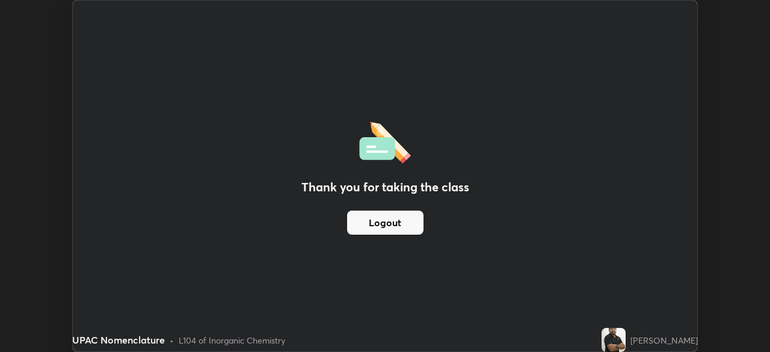
scroll to position [59815, 59397]
